Goal: Task Accomplishment & Management: Complete application form

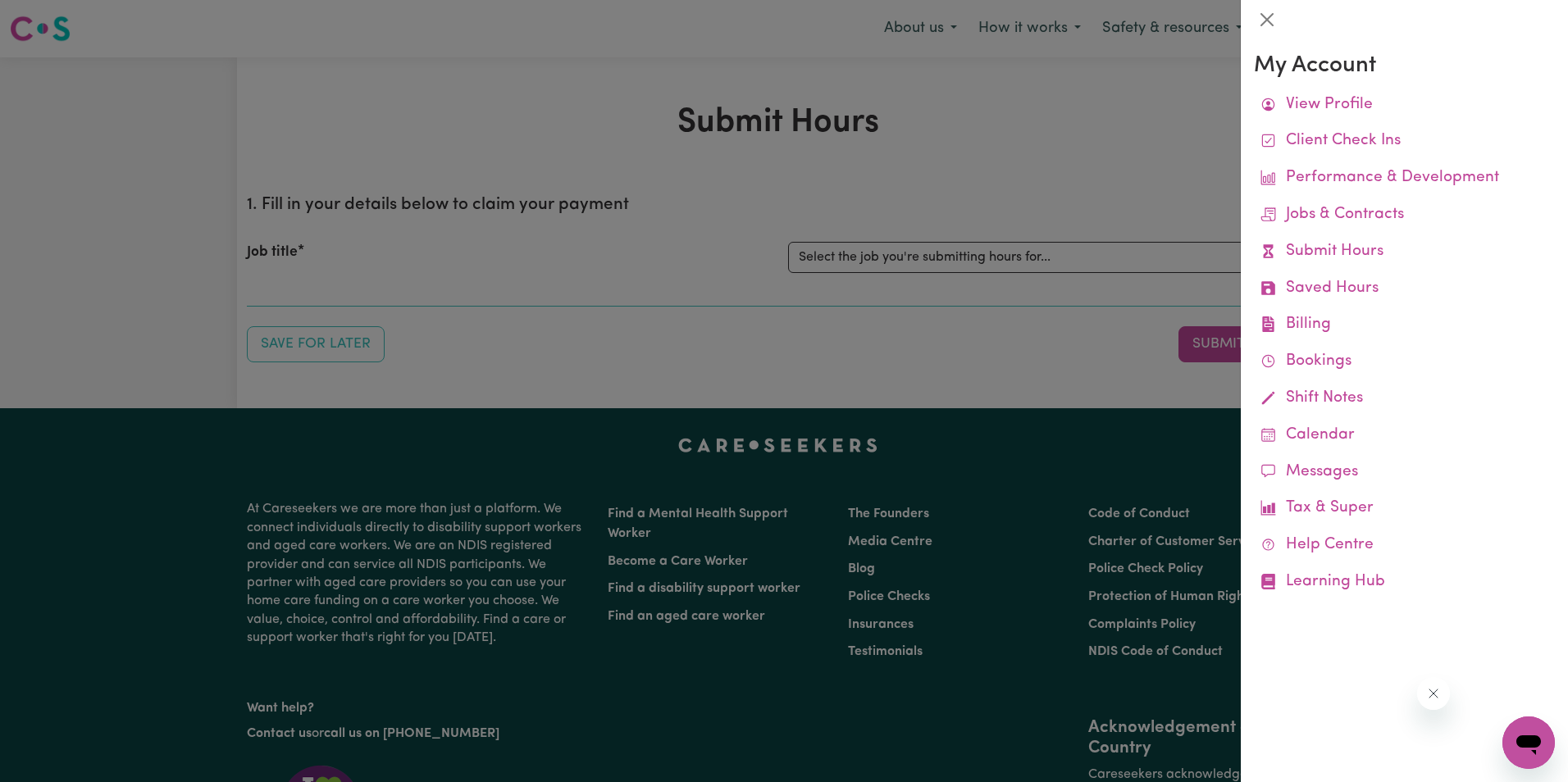
click at [880, 254] on div at bounding box center [784, 391] width 1568 height 782
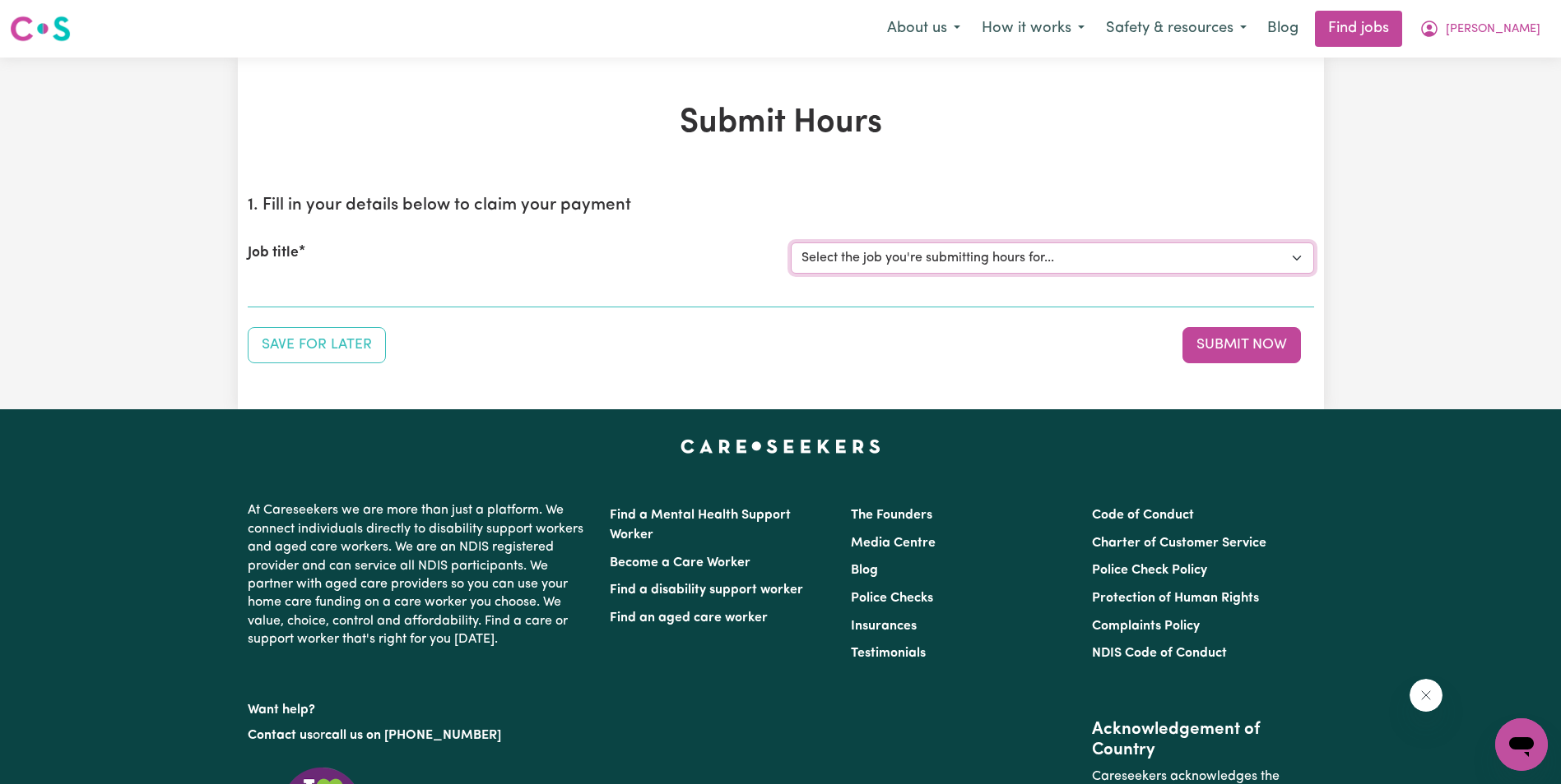
click at [883, 258] on select "Select the job you're submitting hours for... [[PERSON_NAME]] Support Worker in…" at bounding box center [1052, 257] width 523 height 31
select select "11643"
click at [790, 242] on select "Select the job you're submitting hours for... [[PERSON_NAME]] Support Worker in…" at bounding box center [1052, 257] width 523 height 31
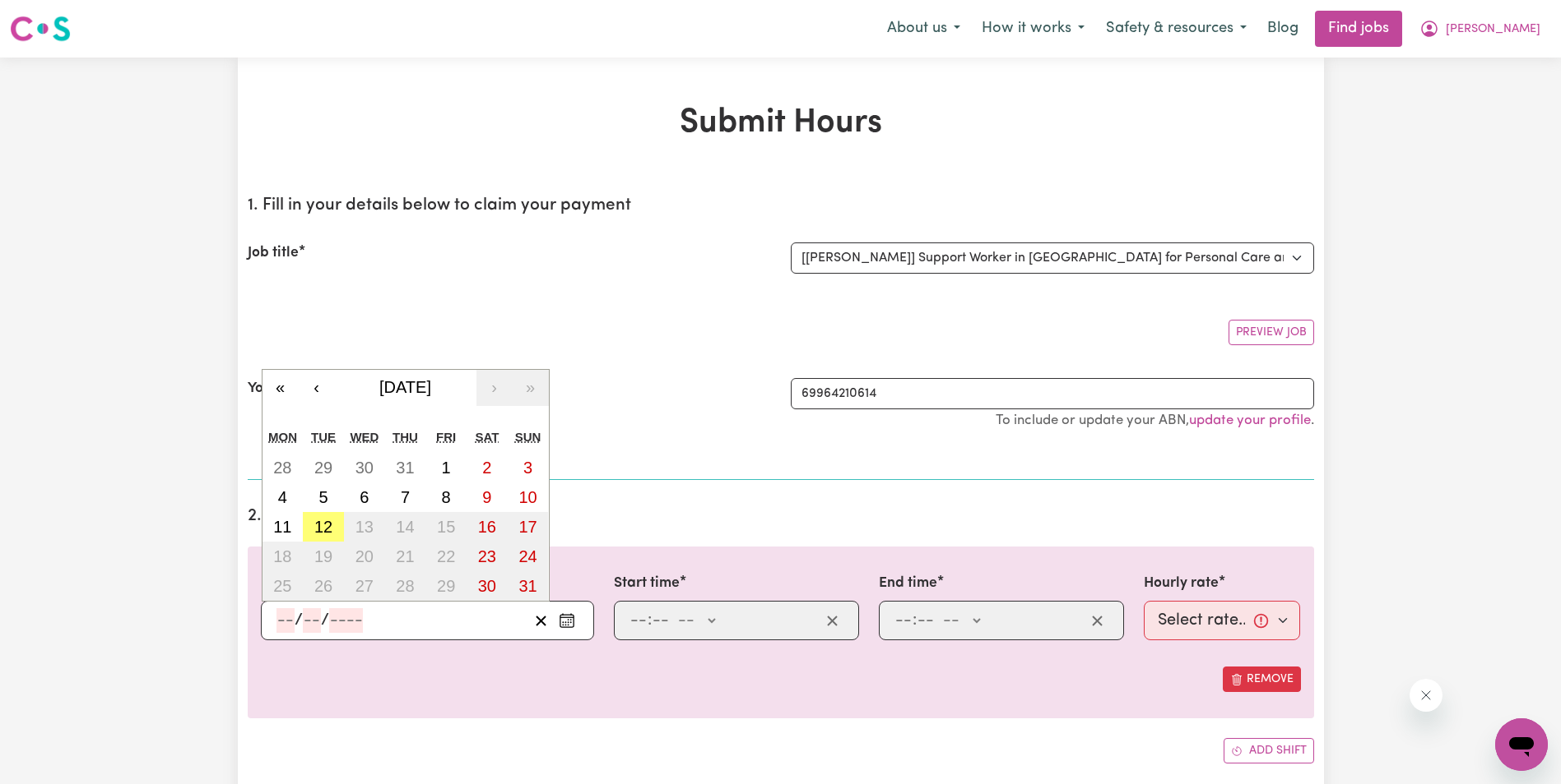
click at [279, 617] on input "number" at bounding box center [285, 620] width 18 height 25
click at [285, 500] on abbr "4" at bounding box center [282, 497] width 9 height 18
type input "[DATE]"
type input "4"
type input "8"
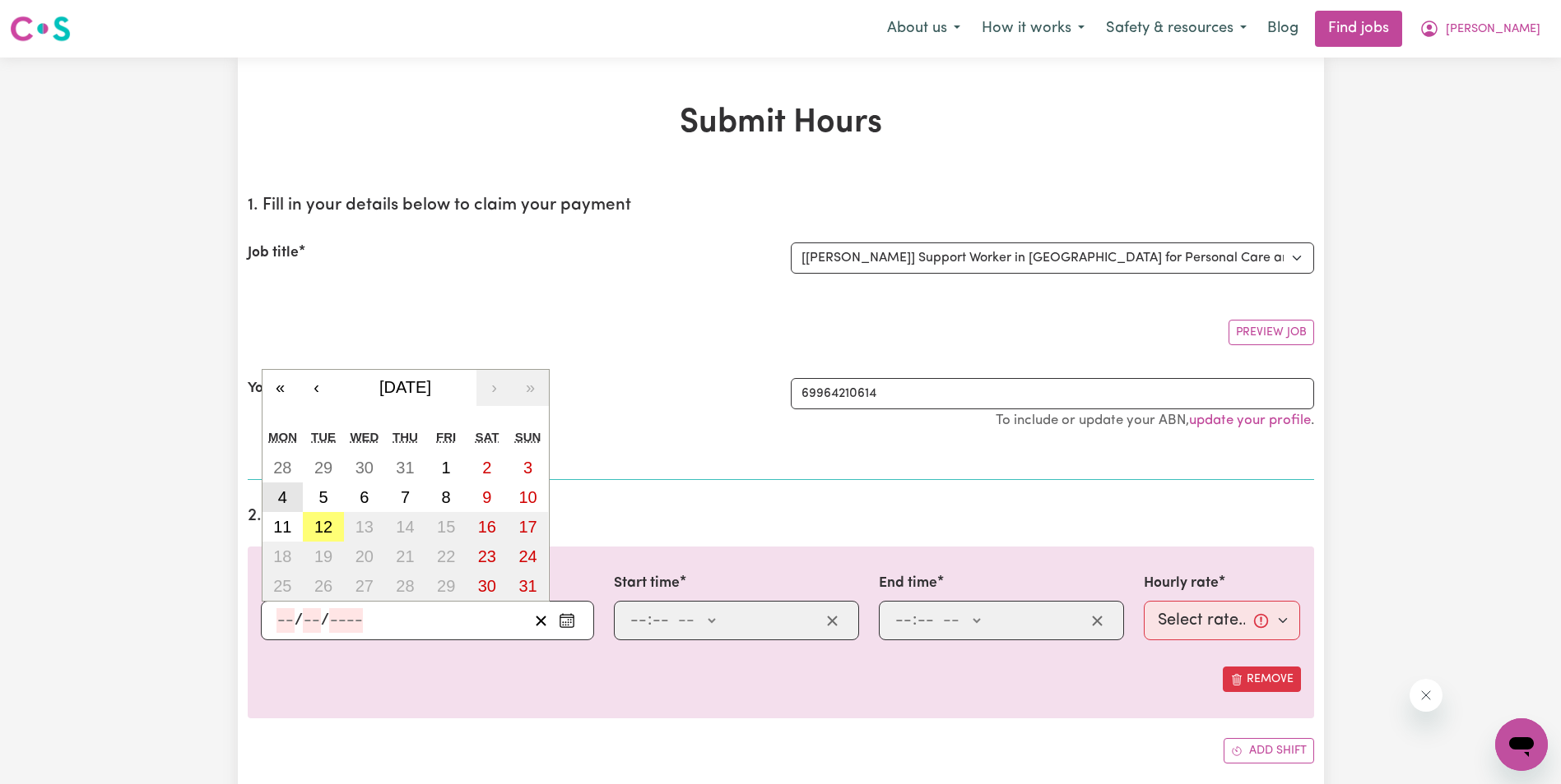
type input "2025"
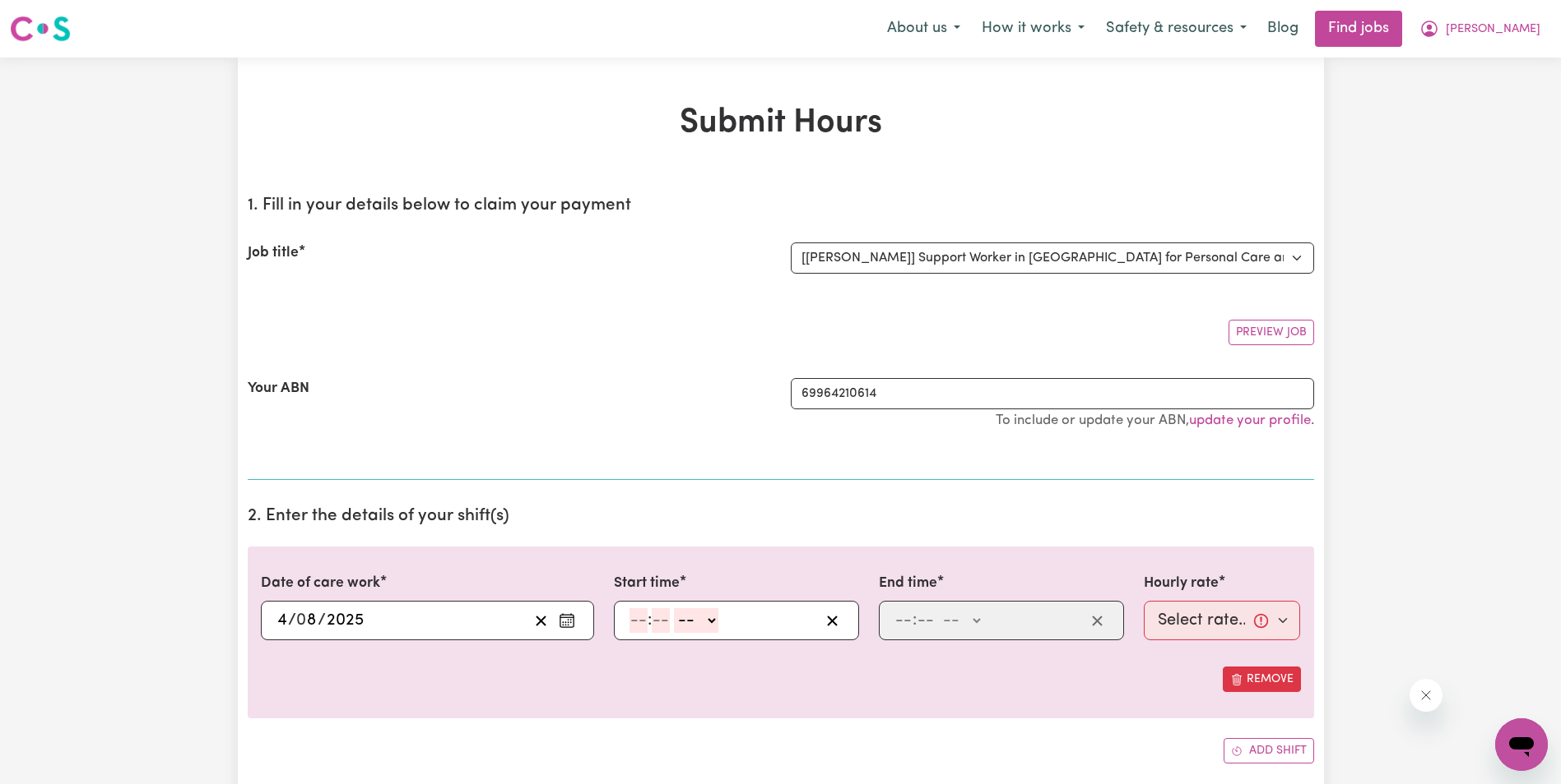
click at [1537, 24] on span "[PERSON_NAME]" at bounding box center [1492, 30] width 94 height 18
click at [1472, 63] on link "My Account" at bounding box center [1484, 64] width 130 height 31
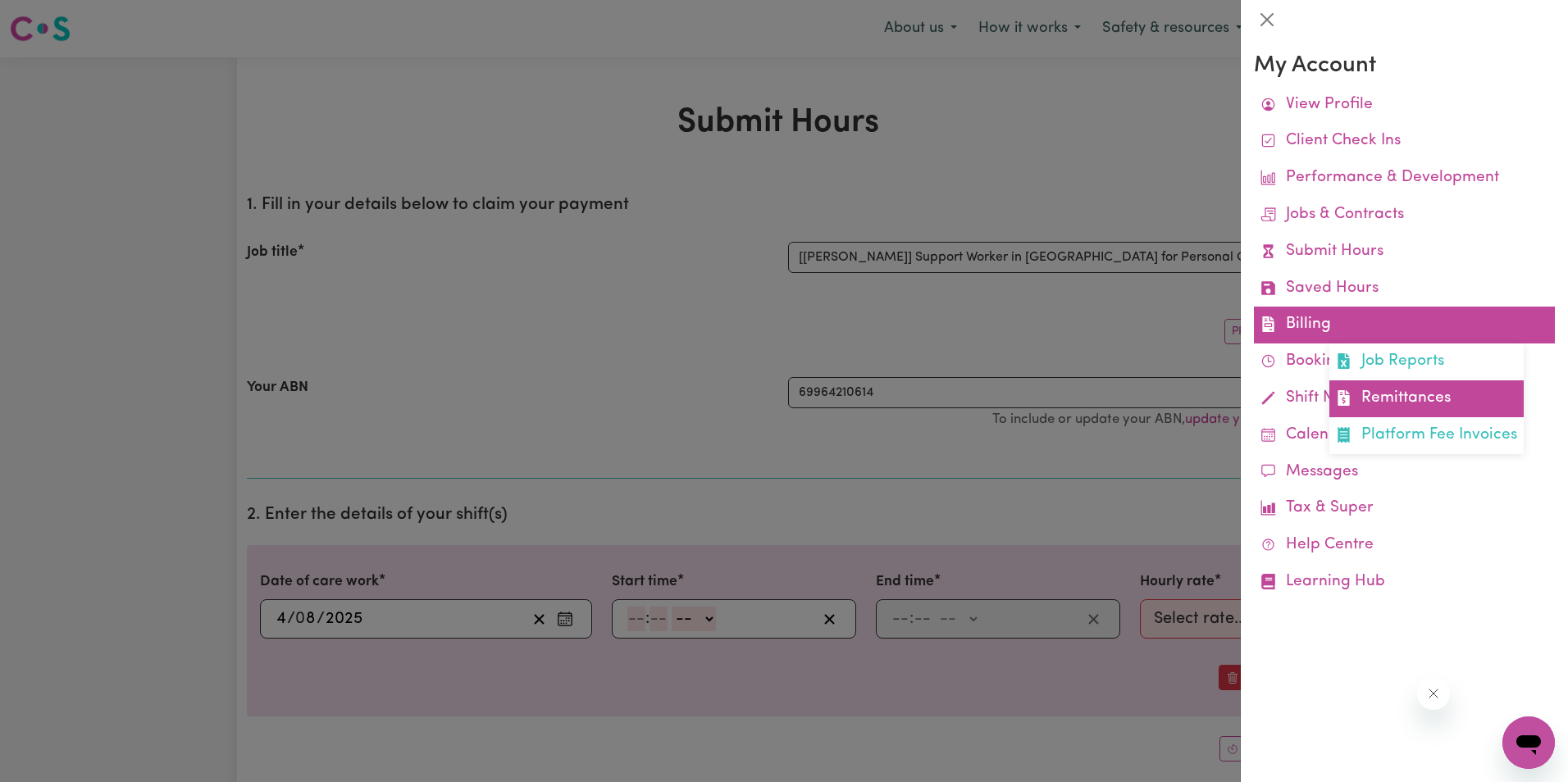
click at [1398, 391] on link "Remittances" at bounding box center [1426, 398] width 194 height 37
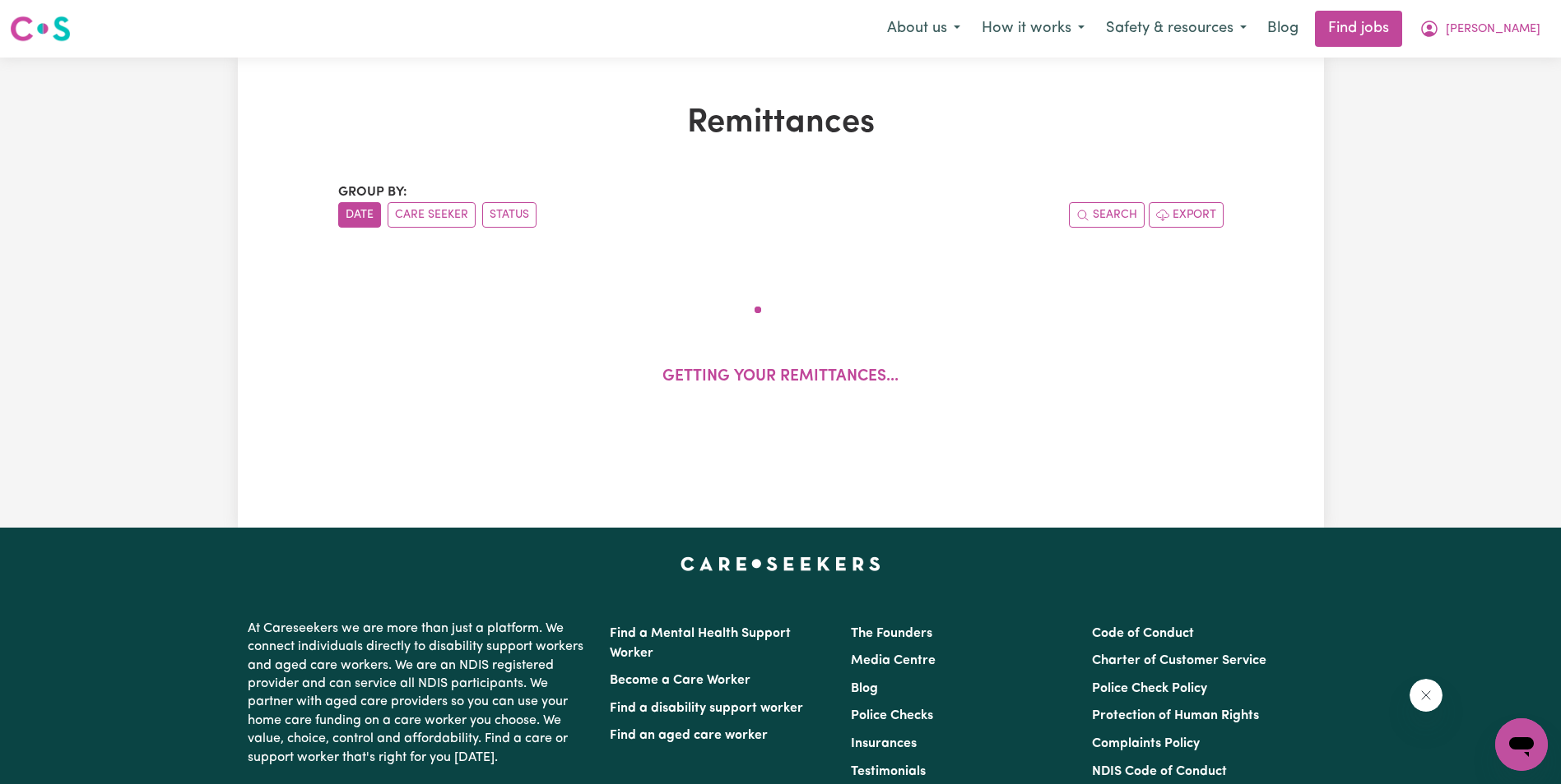
click at [540, 128] on h1 "Remittances" at bounding box center [780, 123] width 885 height 40
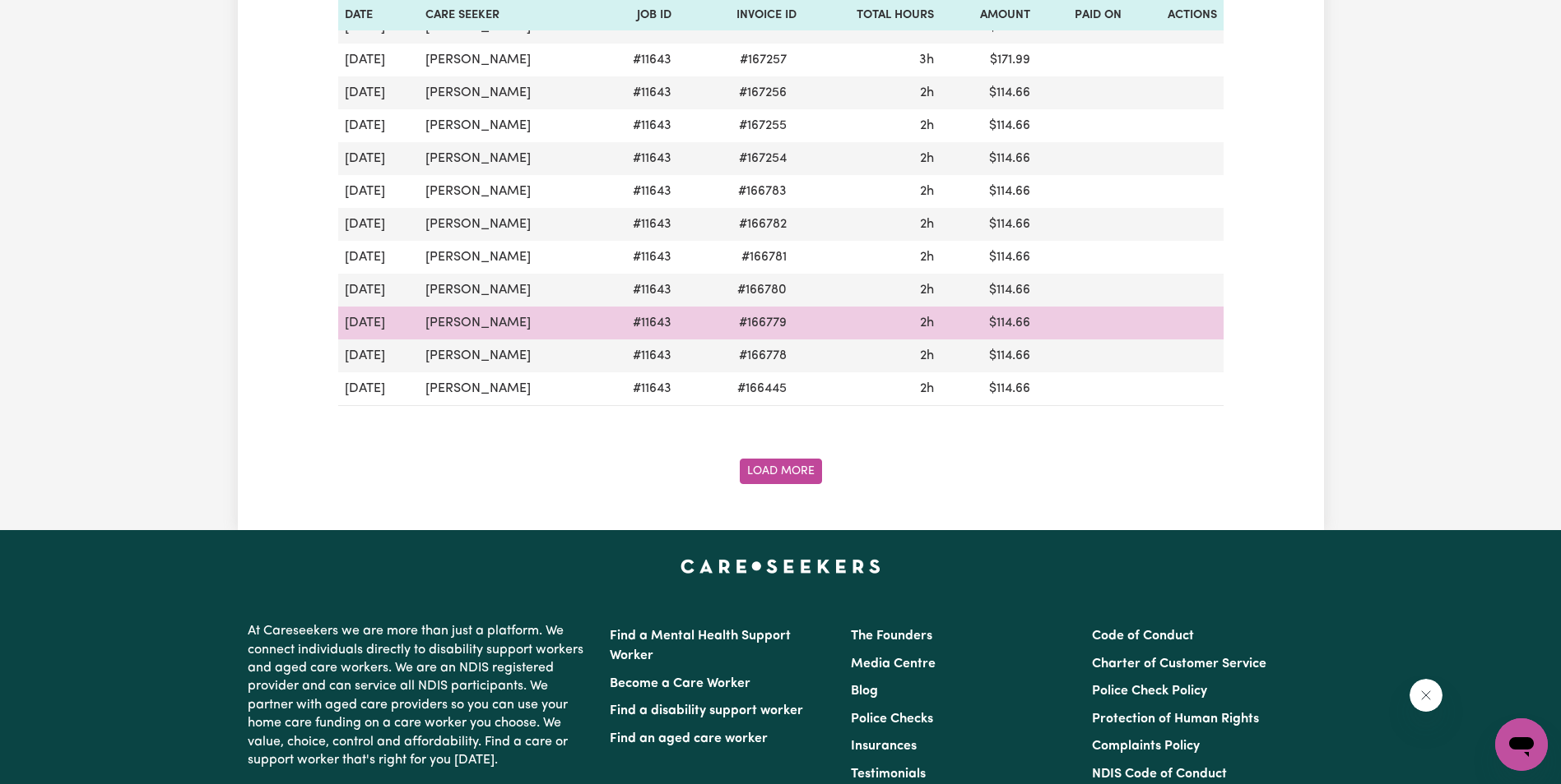
scroll to position [1727, 0]
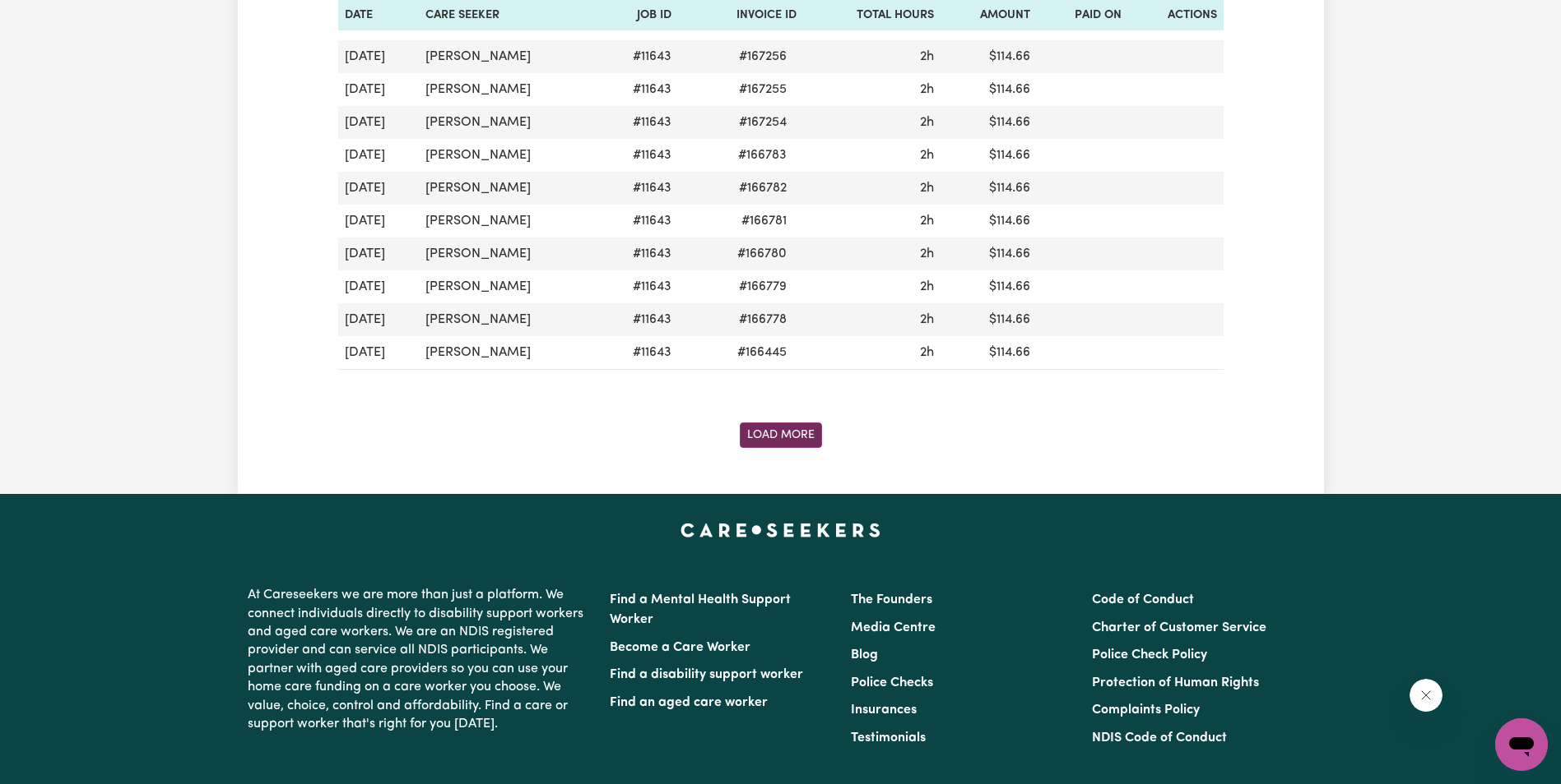
click at [808, 426] on button "Load More" at bounding box center [780, 435] width 83 height 26
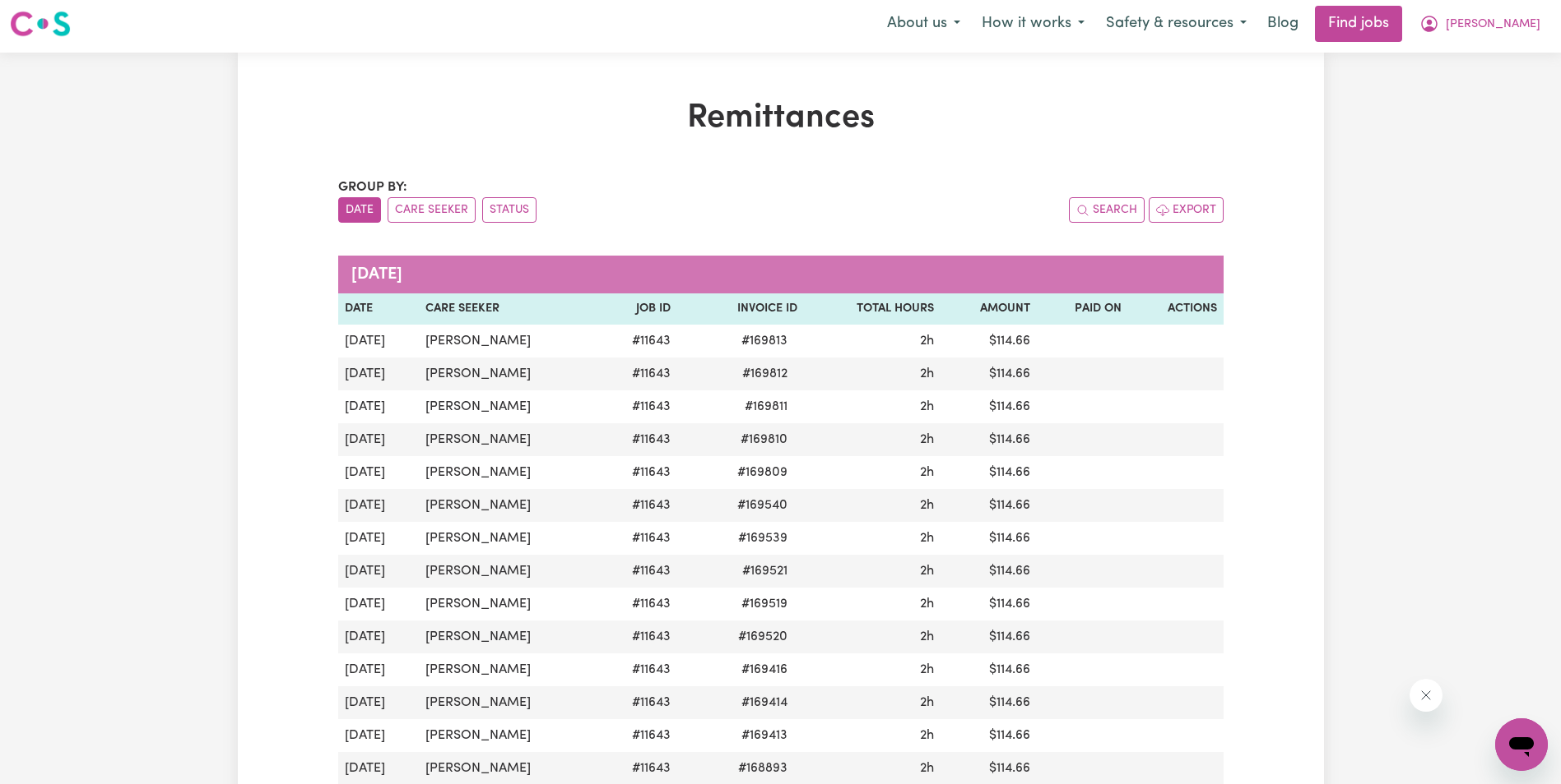
scroll to position [0, 0]
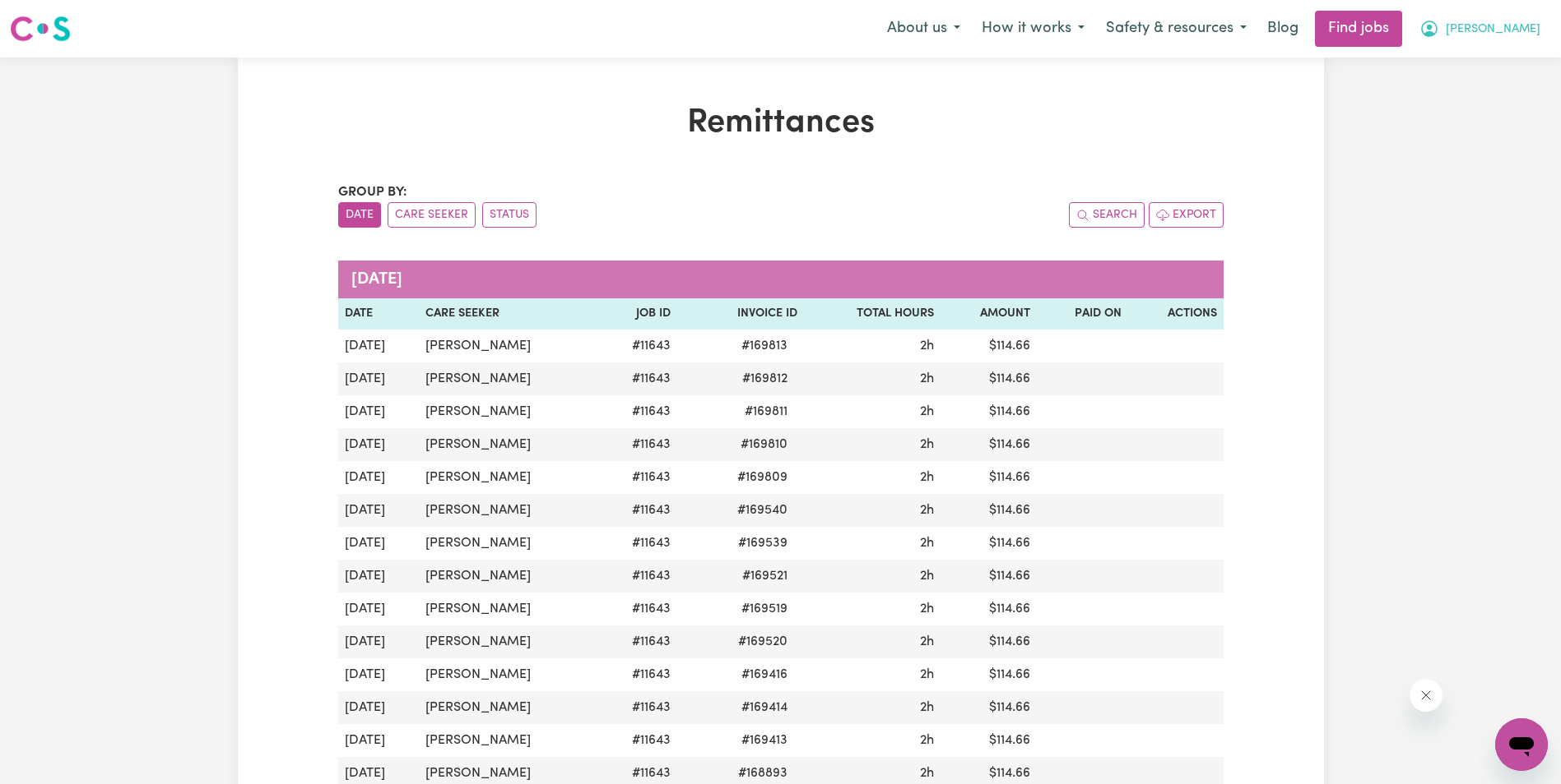
click at [1530, 30] on span "[PERSON_NAME]" at bounding box center [1492, 30] width 94 height 18
click at [1483, 62] on link "My Account" at bounding box center [1484, 64] width 130 height 31
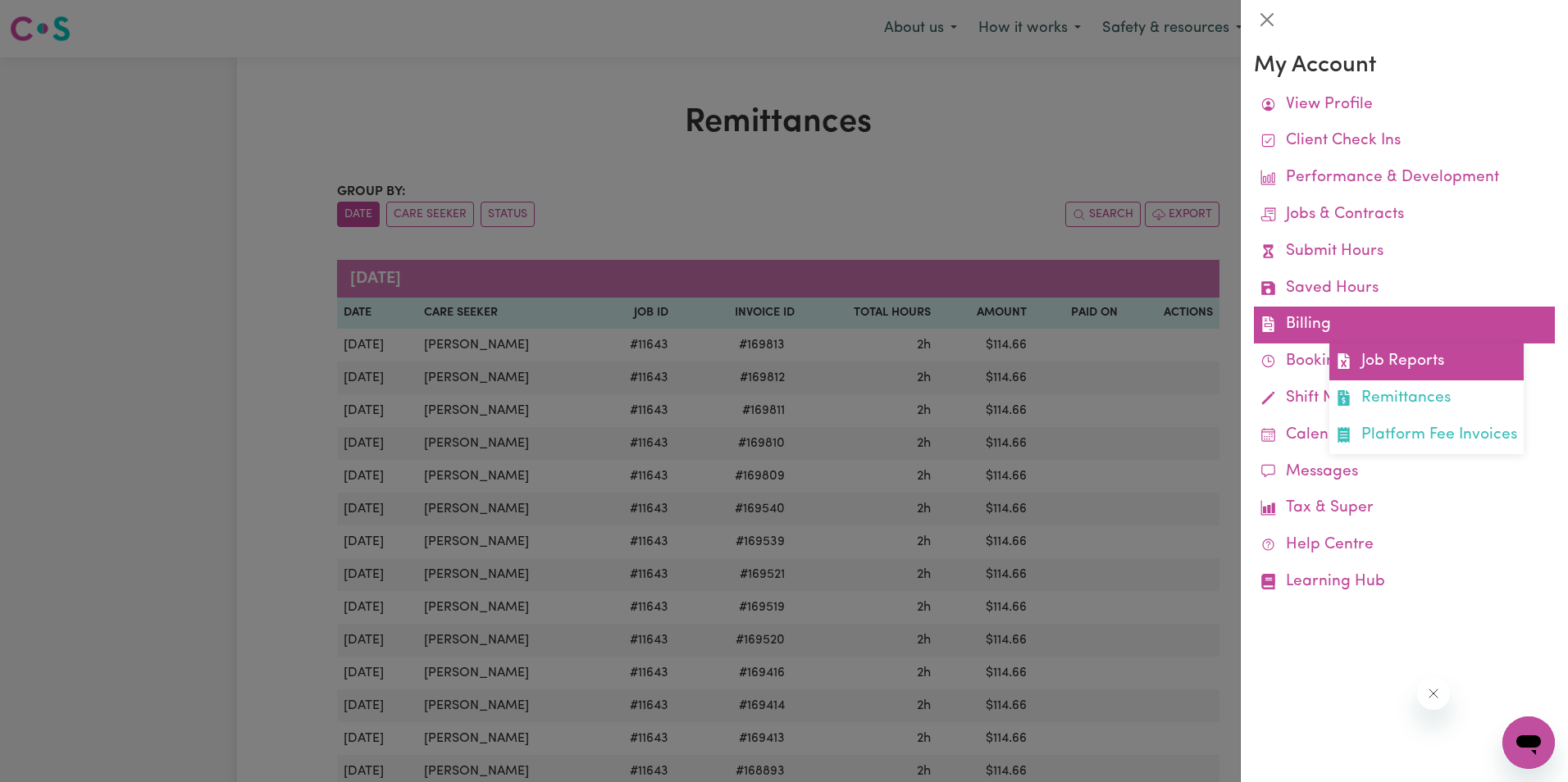
click at [1401, 360] on link "Job Reports" at bounding box center [1426, 362] width 194 height 37
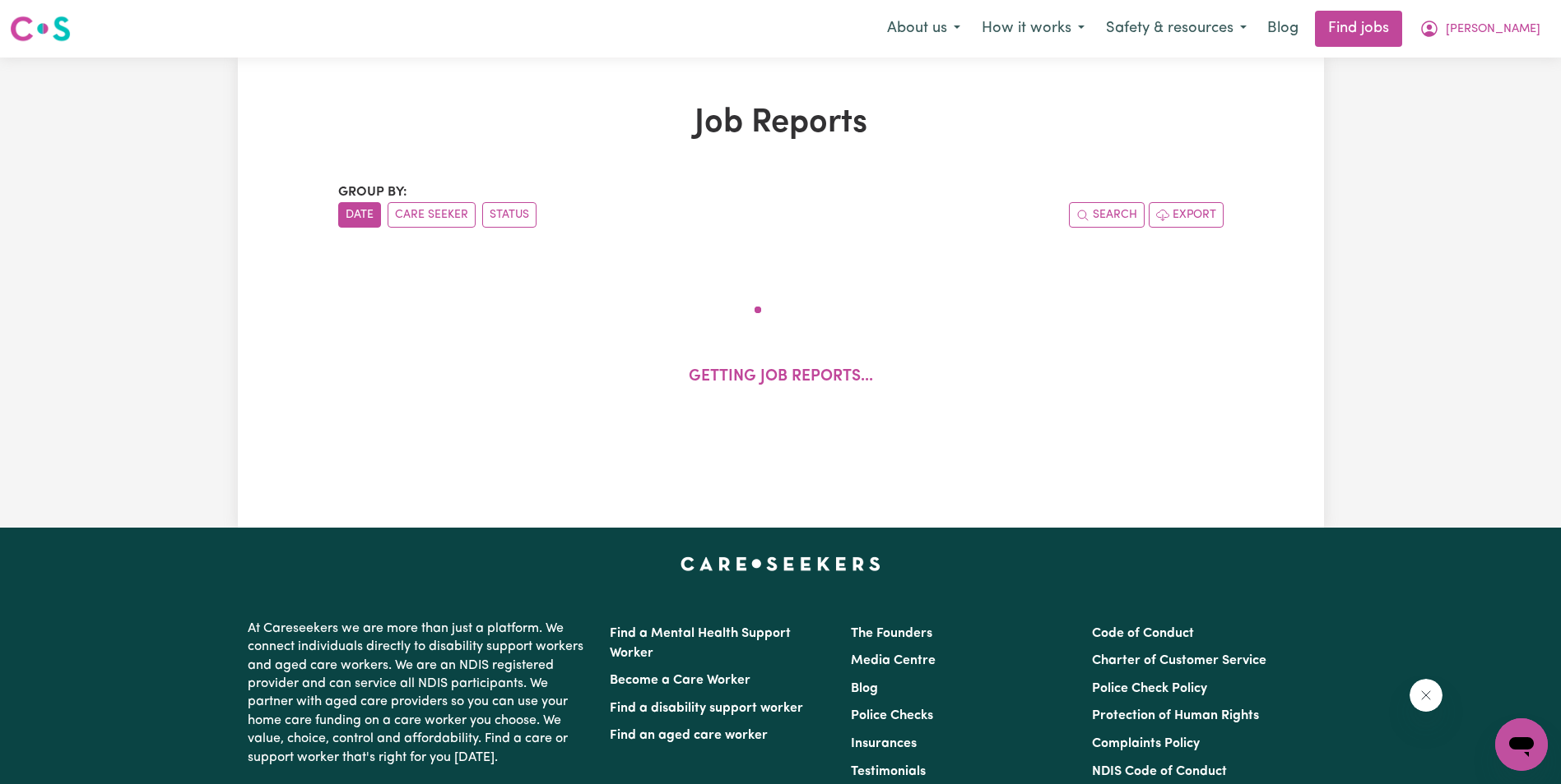
click at [596, 145] on div "Job Reports Group by: Date Care Seeker Status Search Export Getting job reports…" at bounding box center [780, 292] width 905 height 379
click at [557, 127] on h1 "Job Reports" at bounding box center [780, 123] width 885 height 40
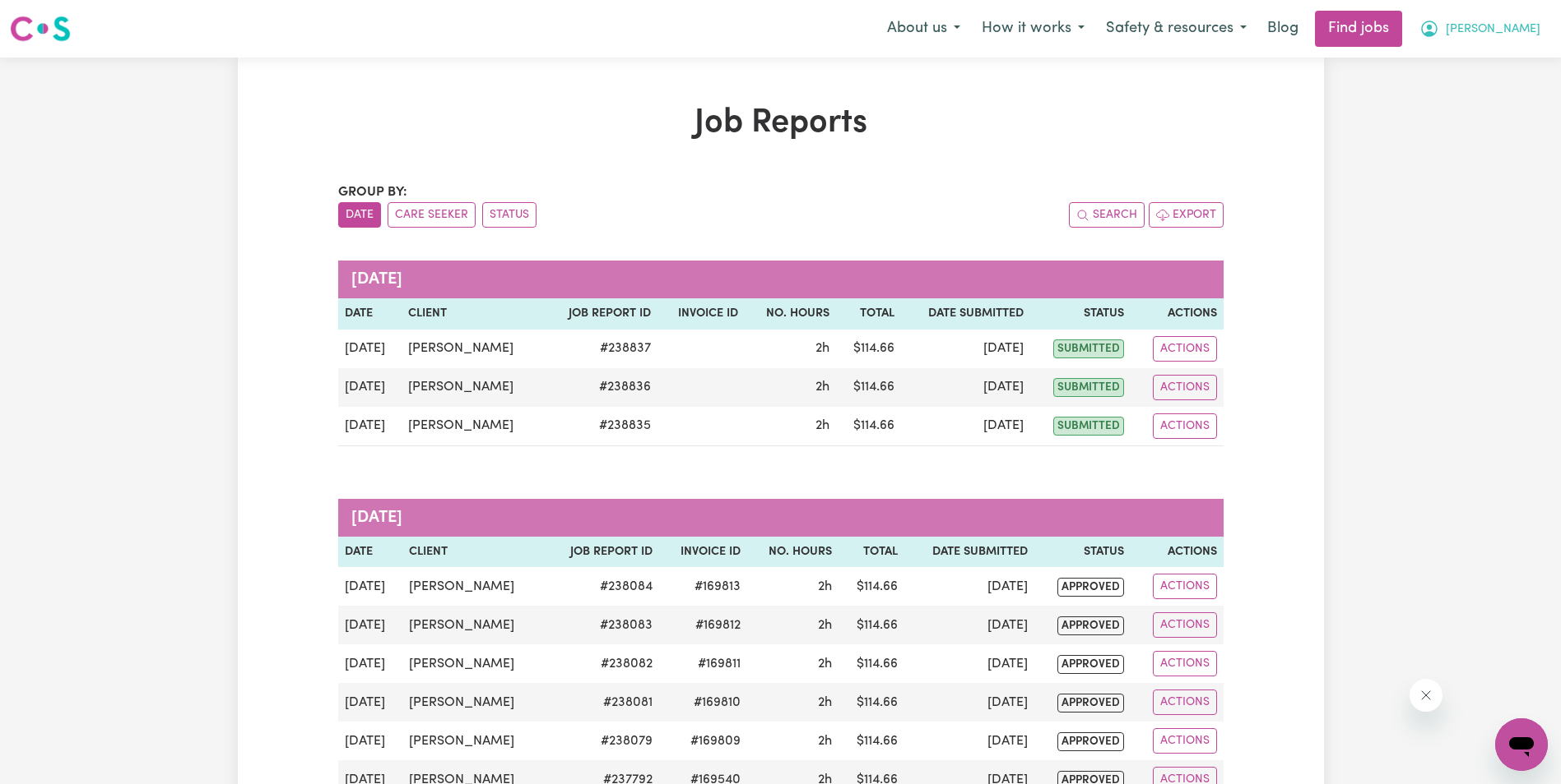
click at [1528, 26] on span "[PERSON_NAME]" at bounding box center [1492, 30] width 94 height 18
click at [1474, 59] on link "My Account" at bounding box center [1484, 64] width 130 height 31
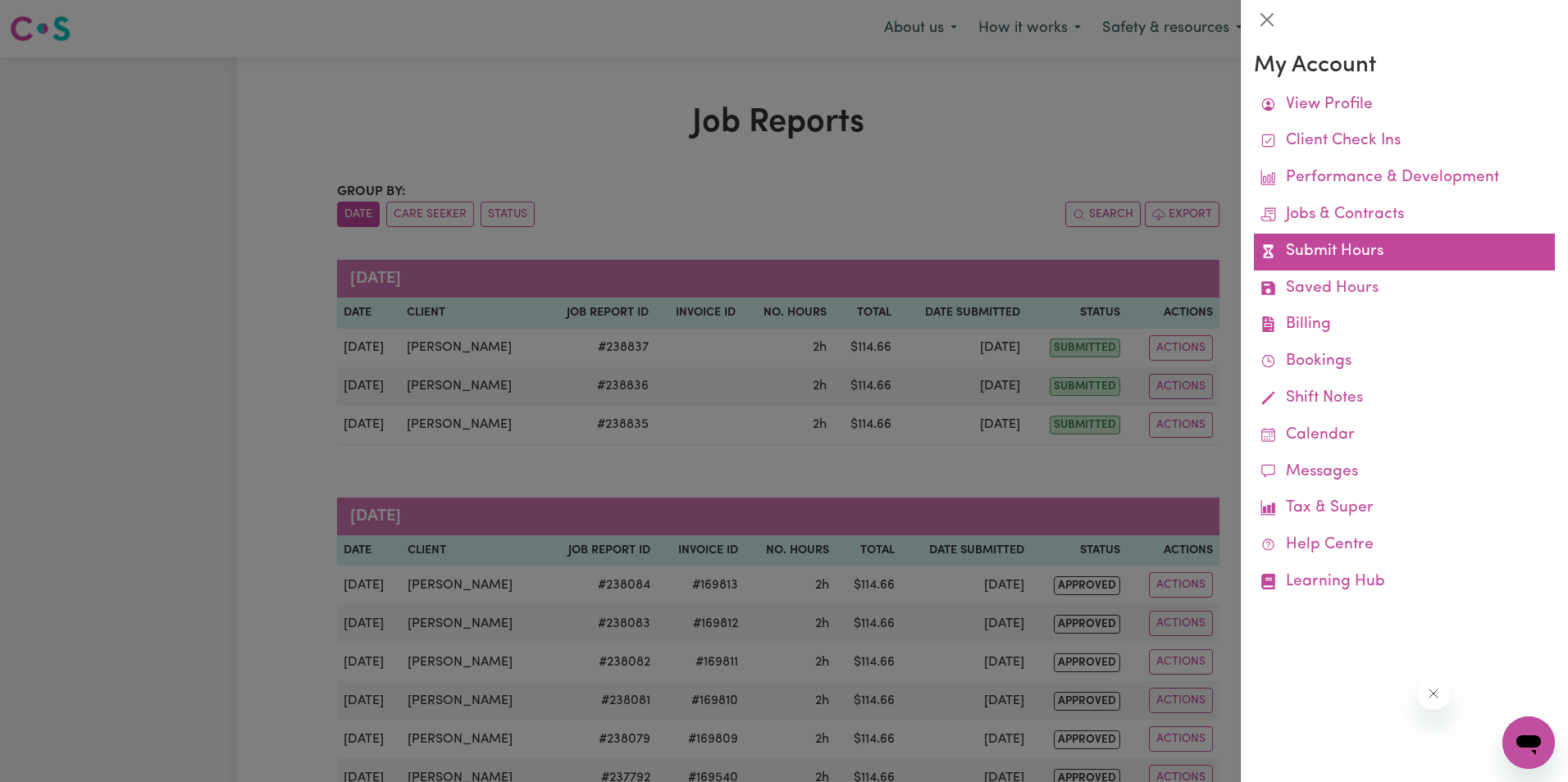
click at [1339, 255] on link "Submit Hours" at bounding box center [1404, 252] width 301 height 37
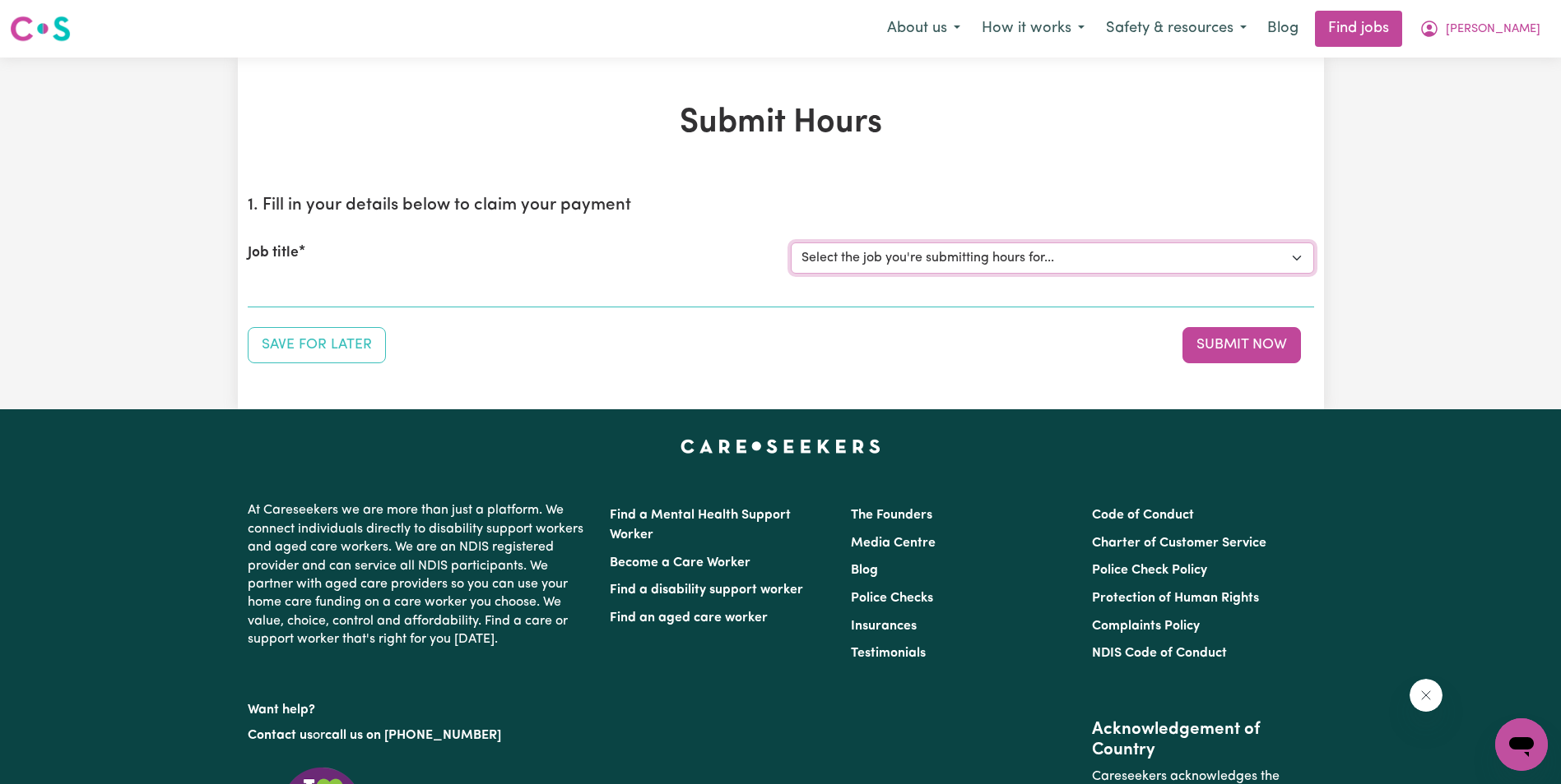
click at [924, 259] on select "Select the job you're submitting hours for... [[PERSON_NAME]] Support Worker in…" at bounding box center [1052, 257] width 523 height 31
select select "11643"
click at [790, 242] on select "Select the job you're submitting hours for... [[PERSON_NAME]] Support Worker in…" at bounding box center [1052, 257] width 523 height 31
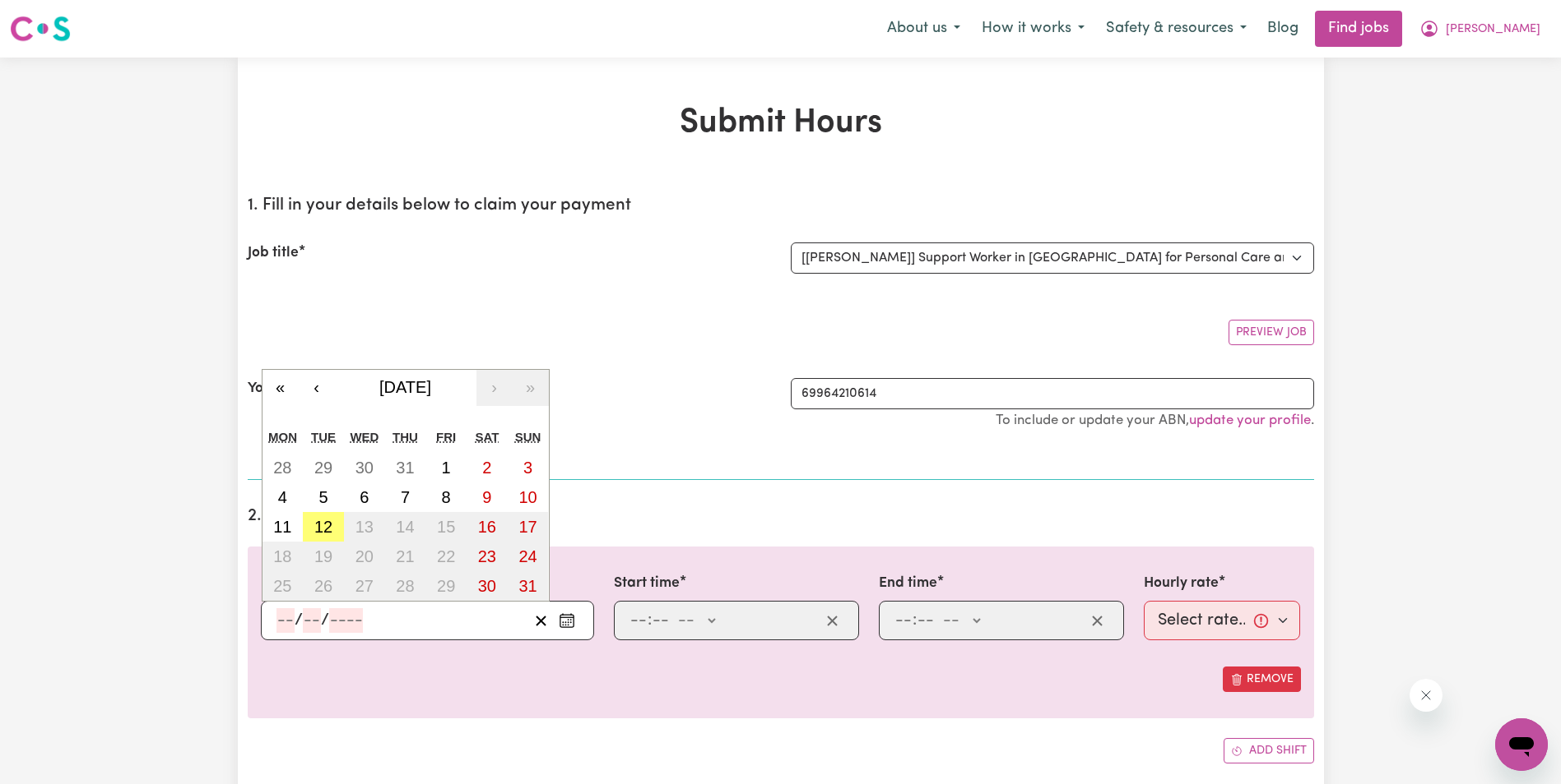
click at [286, 621] on input "number" at bounding box center [285, 620] width 18 height 25
click at [276, 499] on button "4" at bounding box center [282, 498] width 41 height 30
type input "[DATE]"
type input "4"
type input "8"
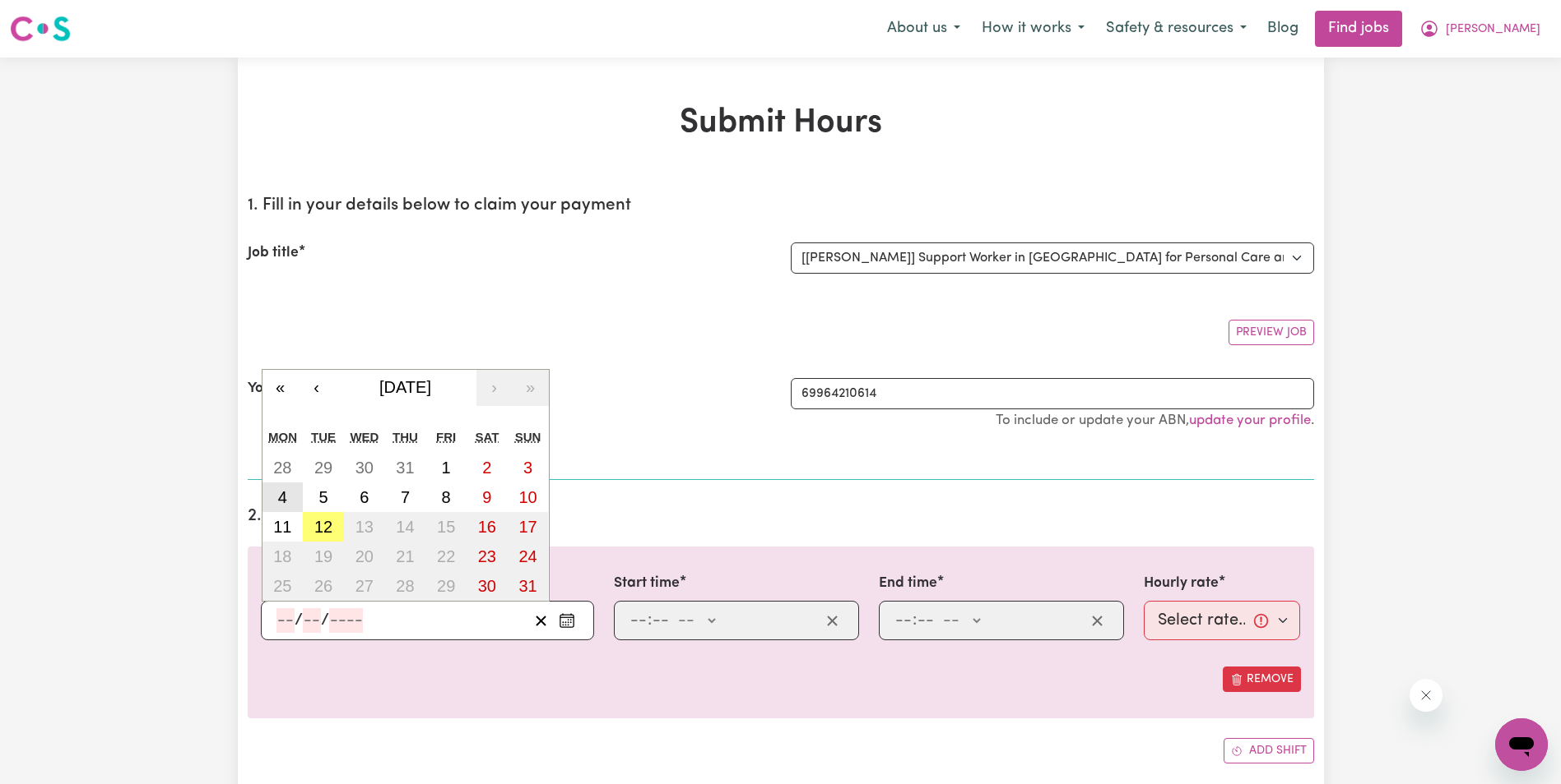
type input "2025"
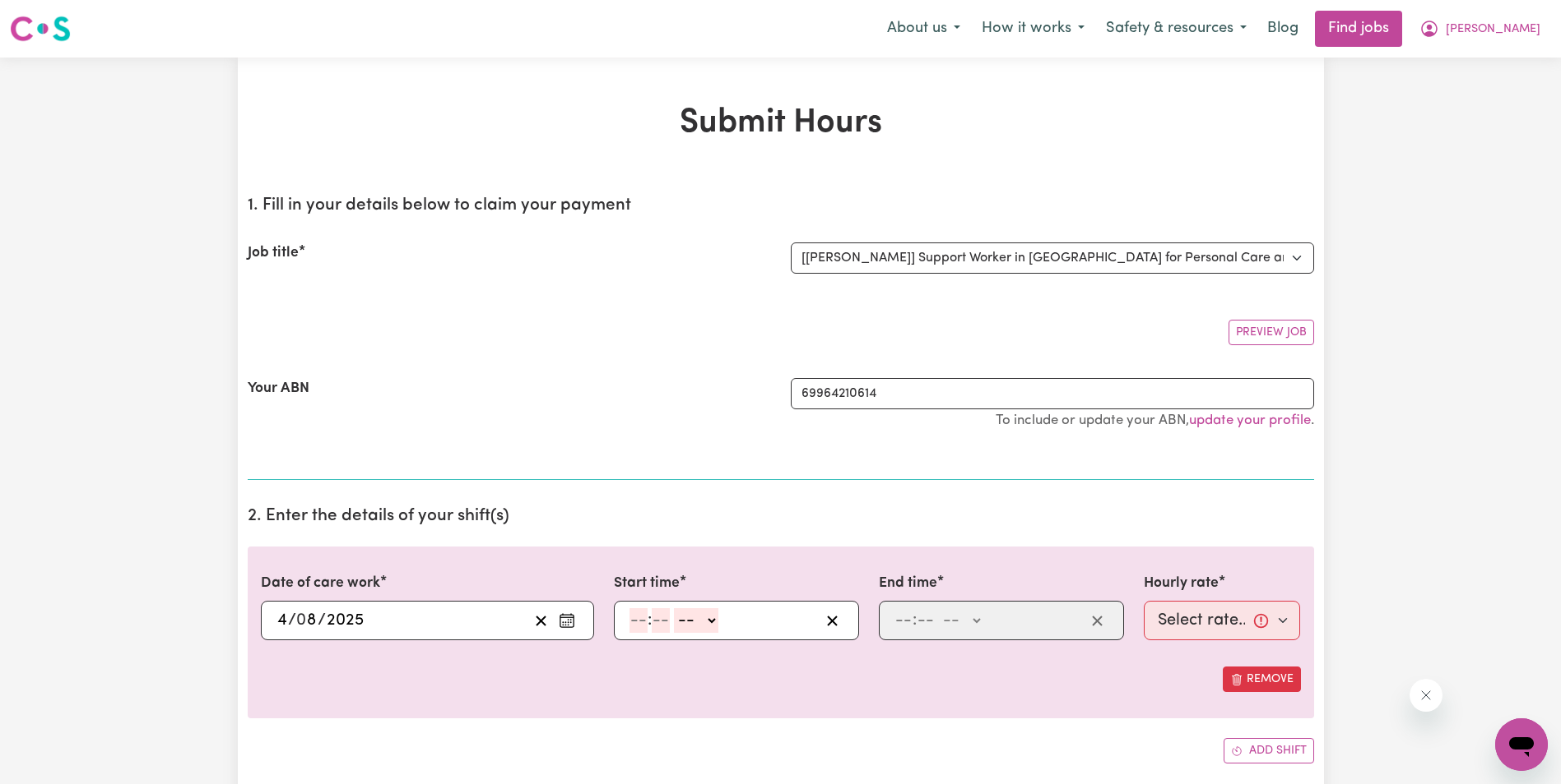
click at [636, 619] on input "number" at bounding box center [638, 620] width 18 height 25
type input "8"
type input "30"
click at [704, 620] on select "-- AM PM" at bounding box center [692, 620] width 45 height 25
select select "am"
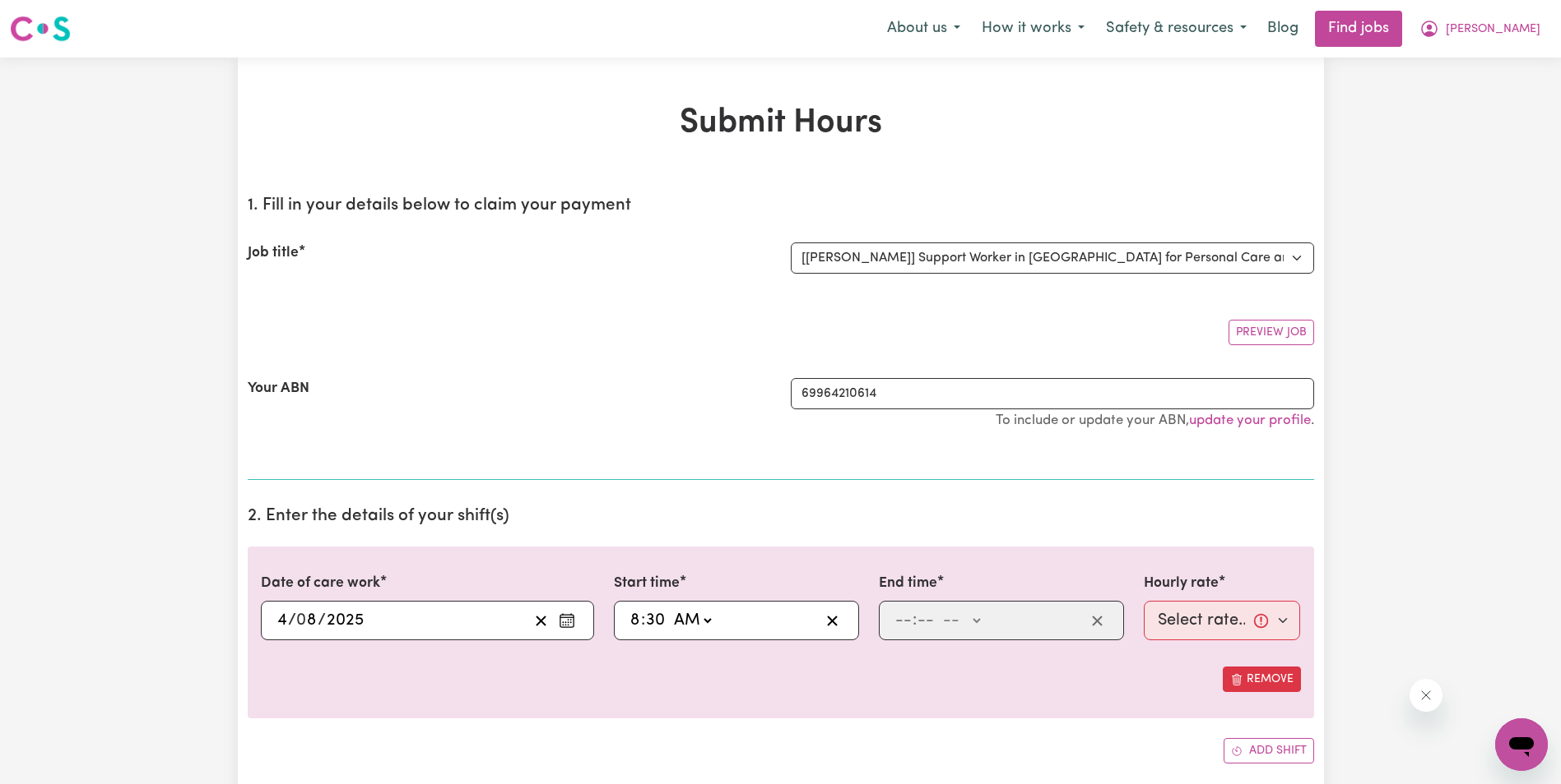
click at [670, 608] on select "-- AM PM" at bounding box center [692, 620] width 45 height 25
type input "08:30"
click at [903, 624] on input "number" at bounding box center [903, 620] width 18 height 25
type input "10"
type input "30"
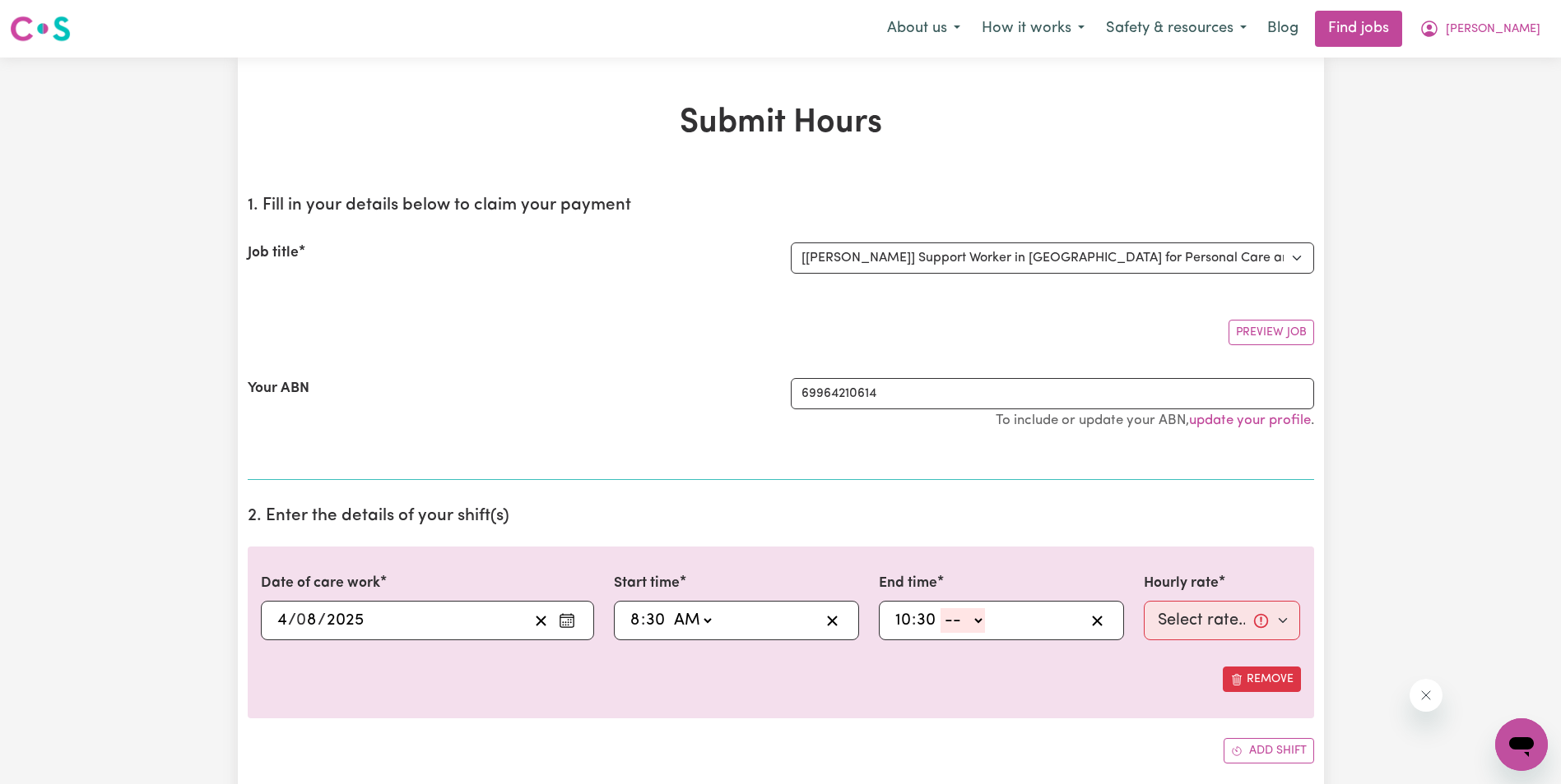
click at [979, 621] on select "-- AM PM" at bounding box center [962, 620] width 45 height 25
select select "am"
click at [941, 608] on select "-- AM PM" at bounding box center [962, 620] width 45 height 25
type input "10:30"
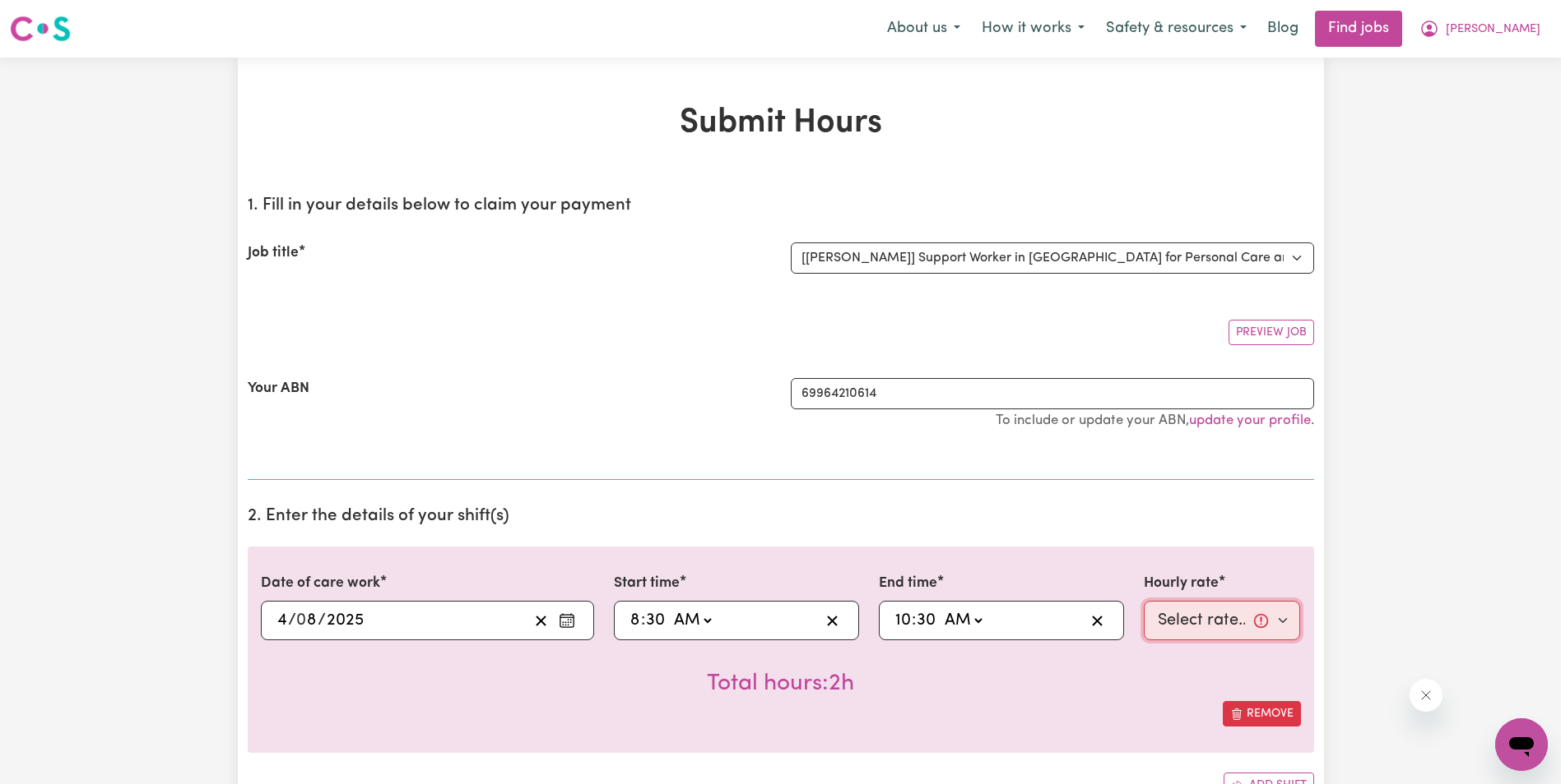
click at [1195, 622] on select "Select rate... $63.00 (Weekday) $63.00 ([DATE]) $63.00 ([DATE])" at bounding box center [1222, 621] width 157 height 40
select select "63-Weekday"
click at [1143, 601] on select "Select rate... $63.00 (Weekday) $63.00 ([DATE]) $63.00 ([DATE])" at bounding box center [1222, 621] width 157 height 40
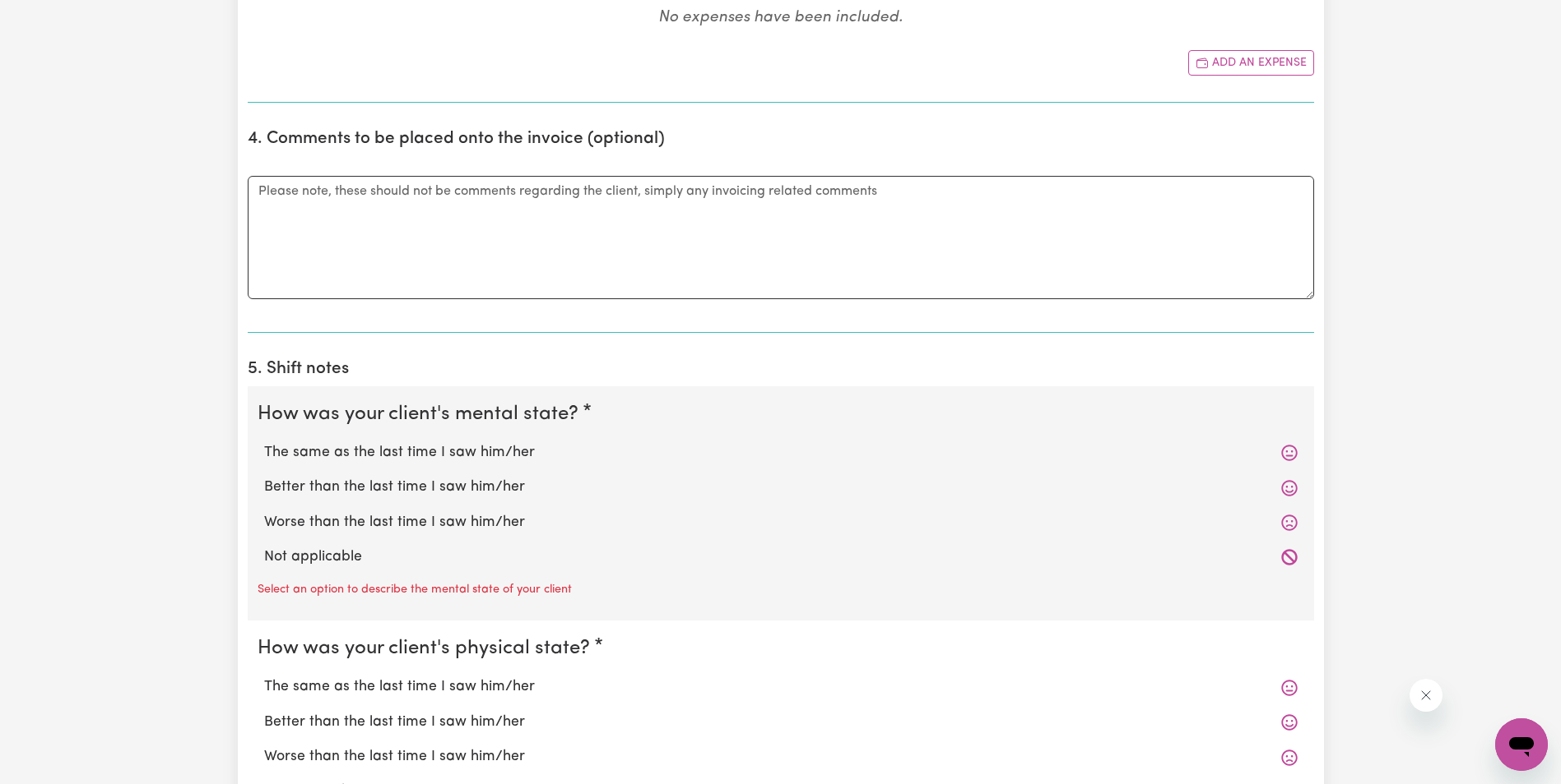
scroll to position [904, 0]
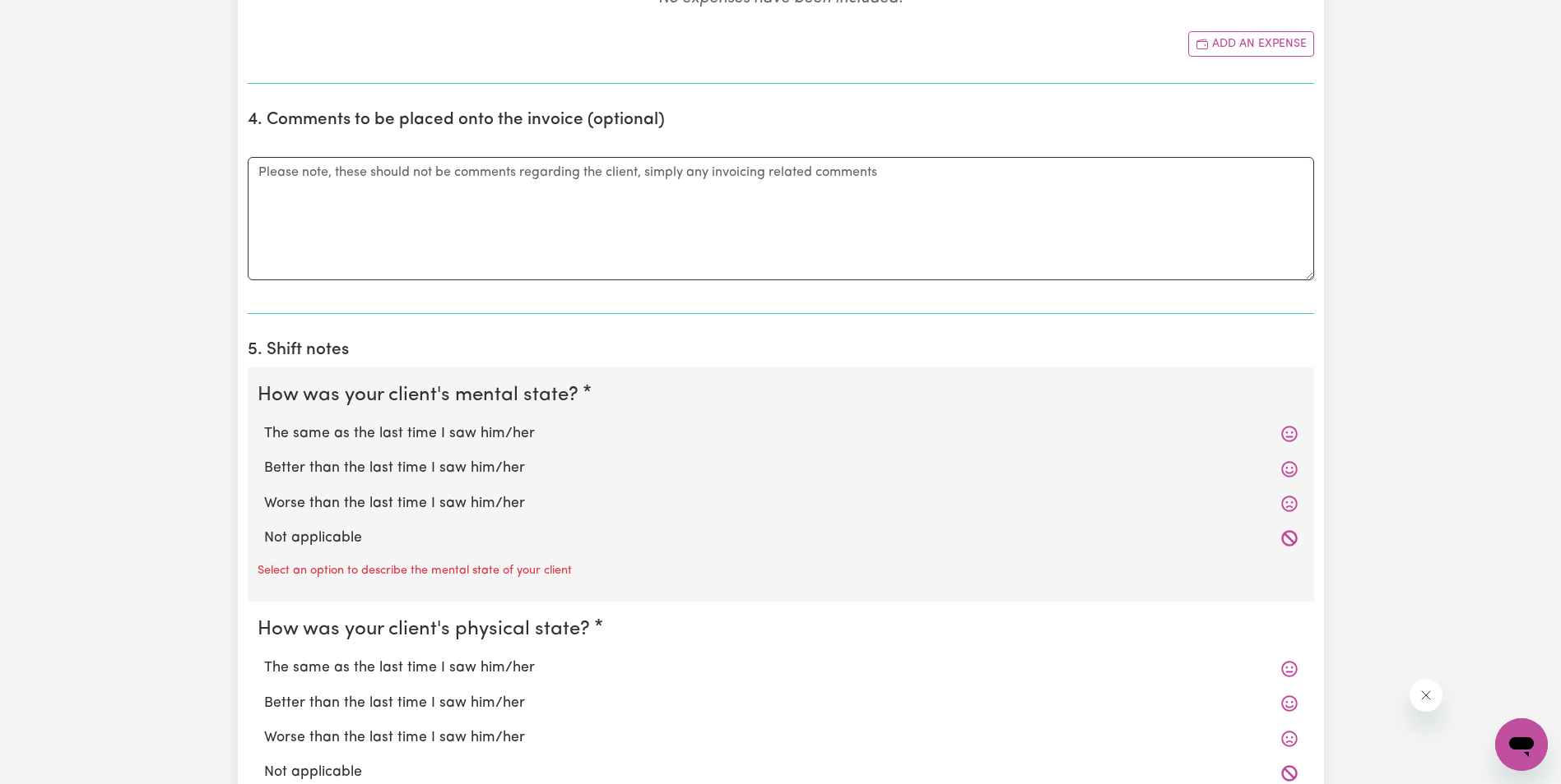
click at [379, 435] on label "The same as the last time I saw him/her" at bounding box center [780, 434] width 1033 height 22
click at [264, 423] on input "The same as the last time I saw him/her" at bounding box center [263, 422] width 1 height 1
radio input "true"
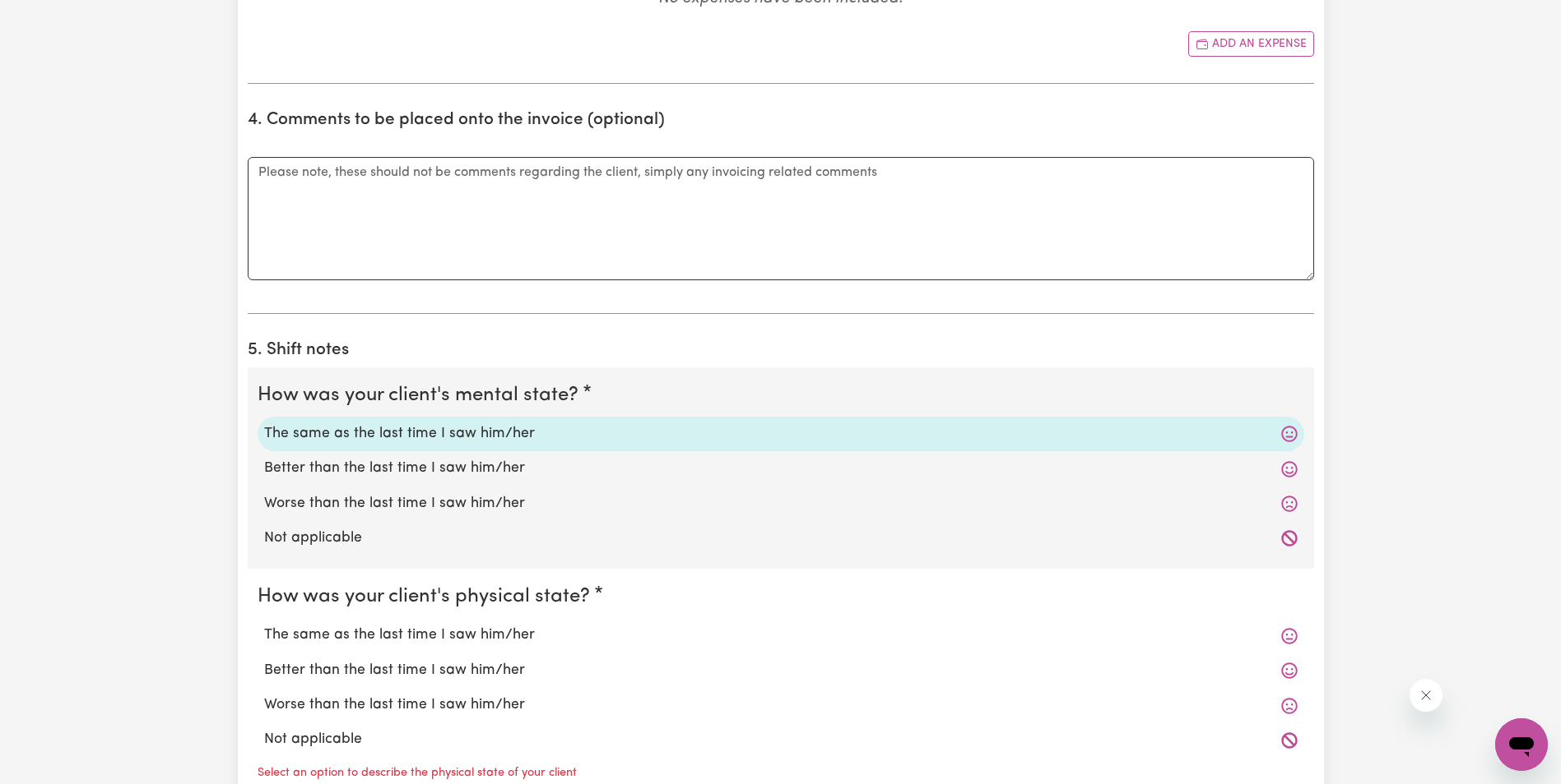
click at [398, 636] on label "The same as the last time I saw him/her" at bounding box center [780, 636] width 1033 height 22
click at [264, 625] on input "The same as the last time I saw him/her" at bounding box center [263, 624] width 1 height 1
radio input "true"
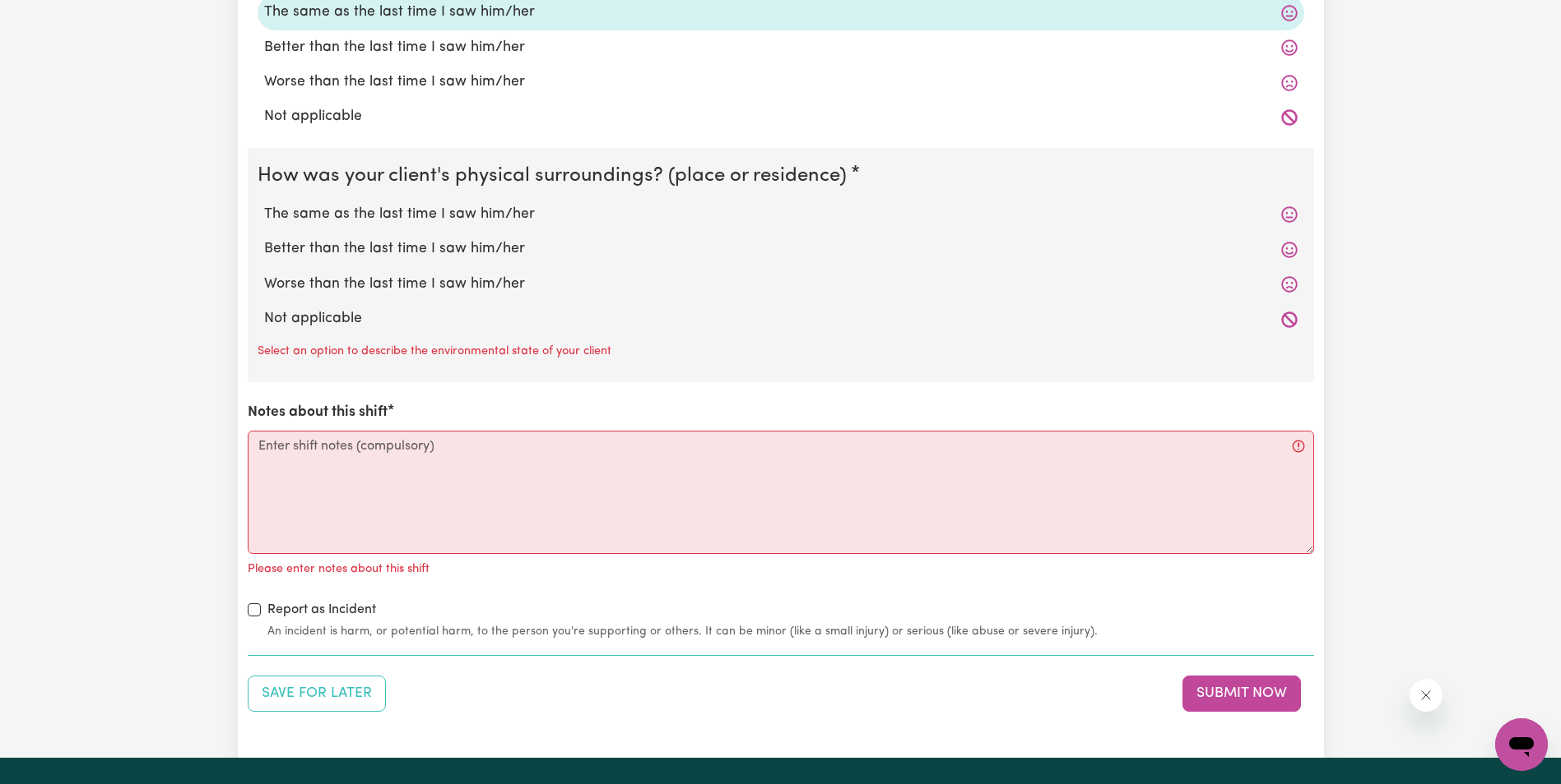
scroll to position [1562, 0]
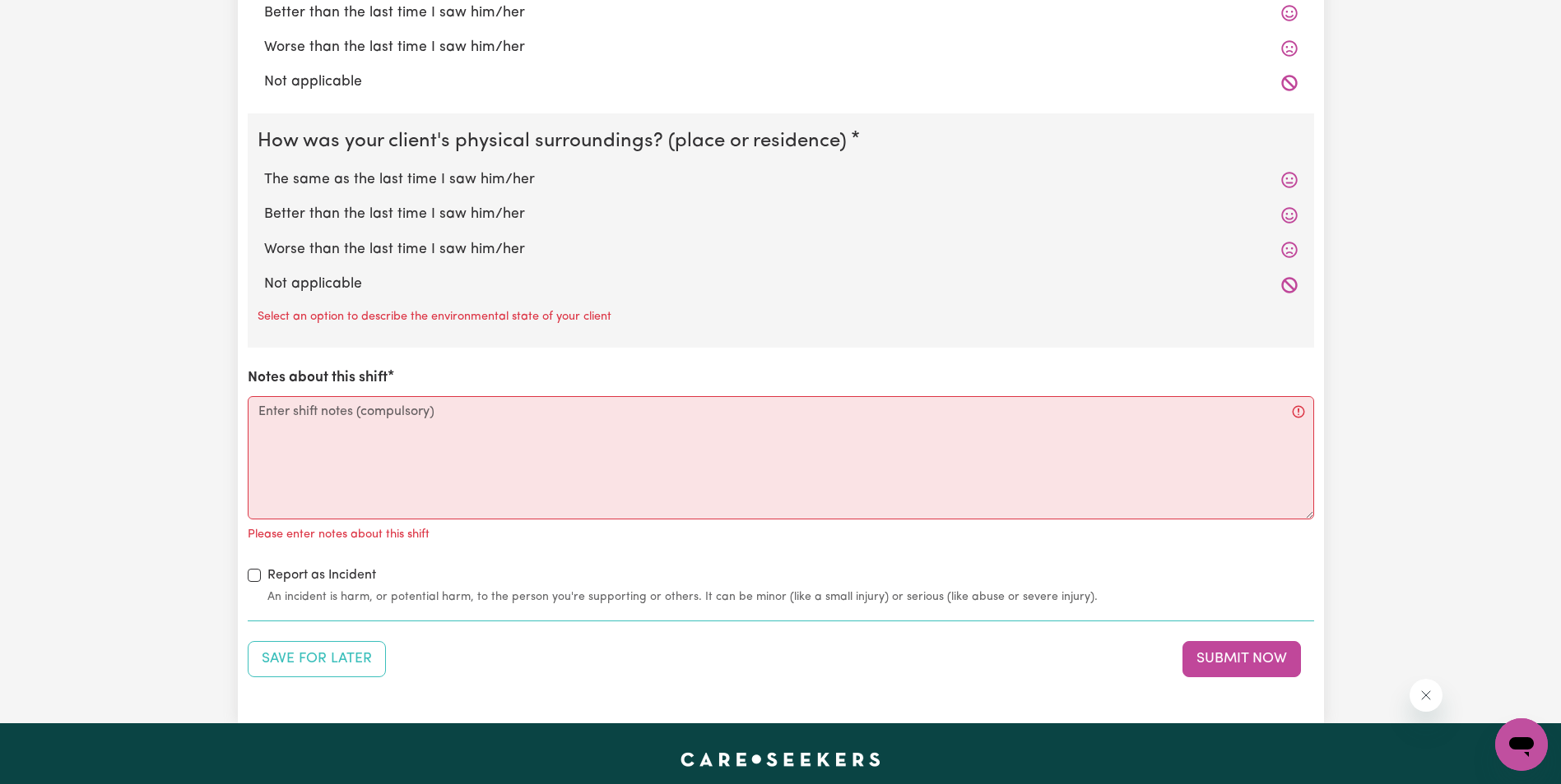
click at [501, 173] on label "The same as the last time I saw him/her" at bounding box center [780, 180] width 1033 height 22
click at [264, 169] on input "The same as the last time I saw him/her" at bounding box center [263, 169] width 1 height 1
radio input "true"
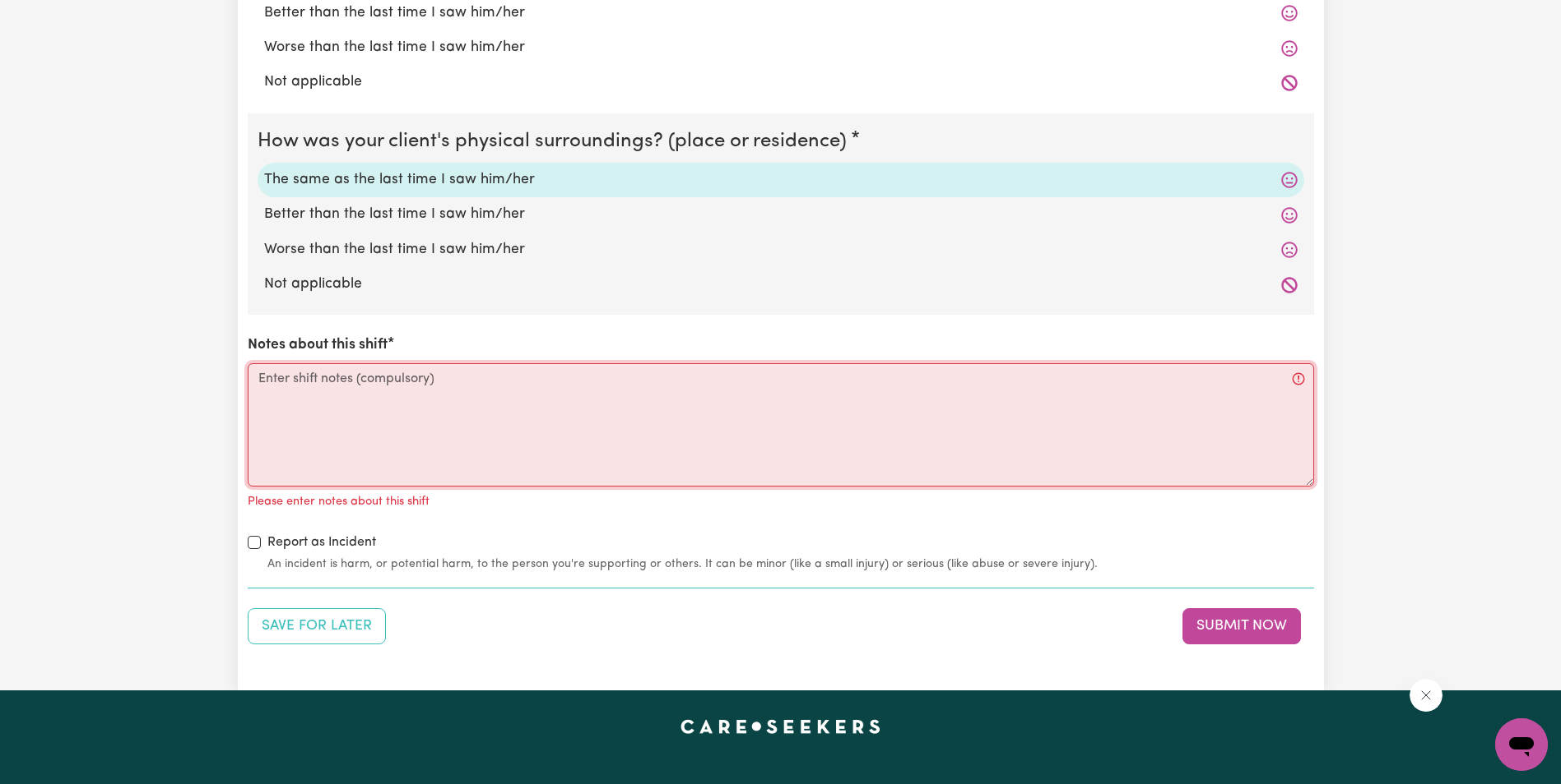
click at [296, 397] on textarea "Notes about this shift" at bounding box center [780, 425] width 1066 height 123
paste textarea "I pick up [PERSON_NAME] from the garage. The car is going into service. Then I …"
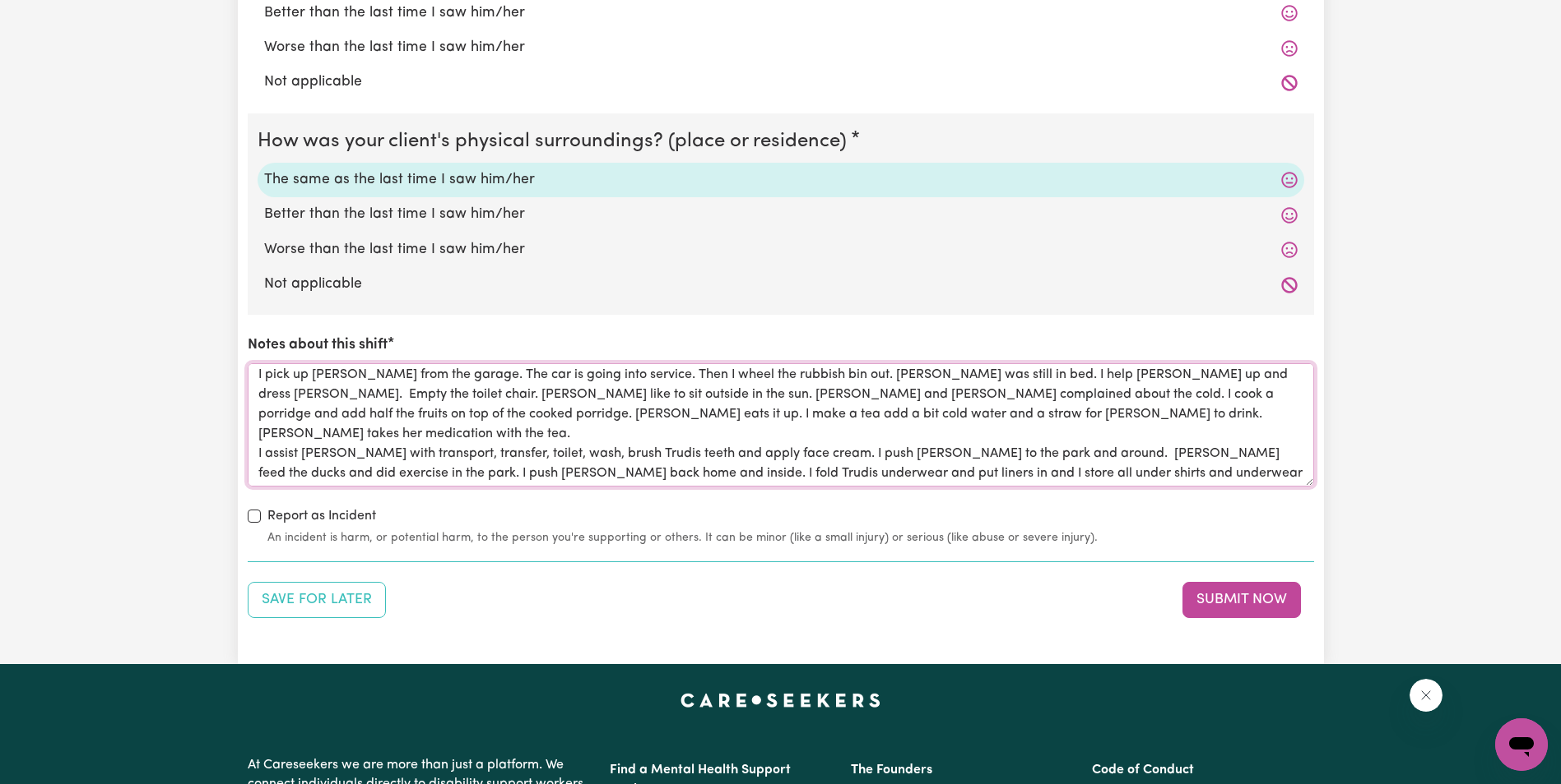
scroll to position [0, 0]
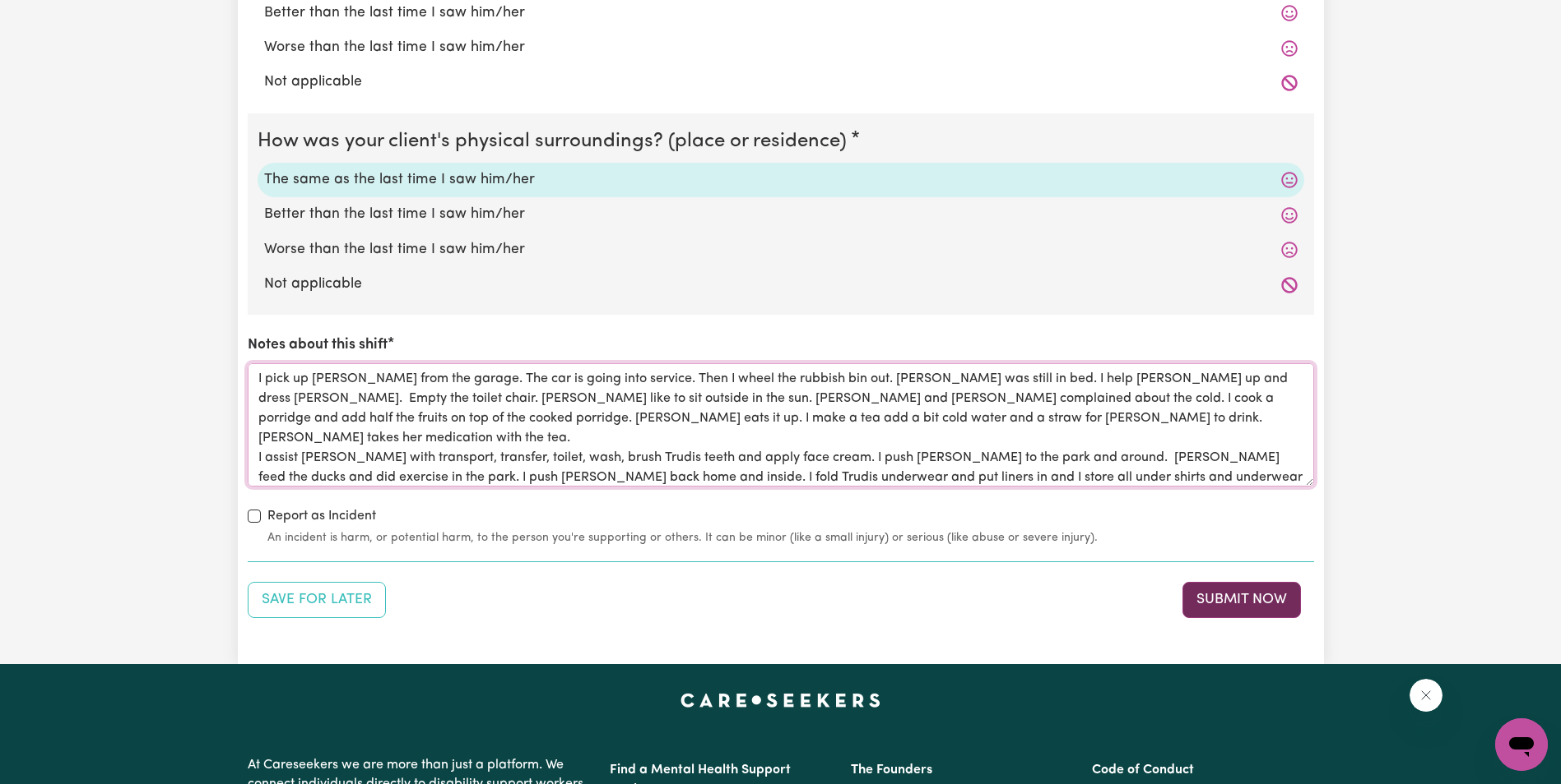
type textarea "I pick up [PERSON_NAME] from the garage. The car is going into service. Then I …"
click at [1234, 591] on button "Submit Now" at bounding box center [1241, 600] width 118 height 36
